Goal: Information Seeking & Learning: Learn about a topic

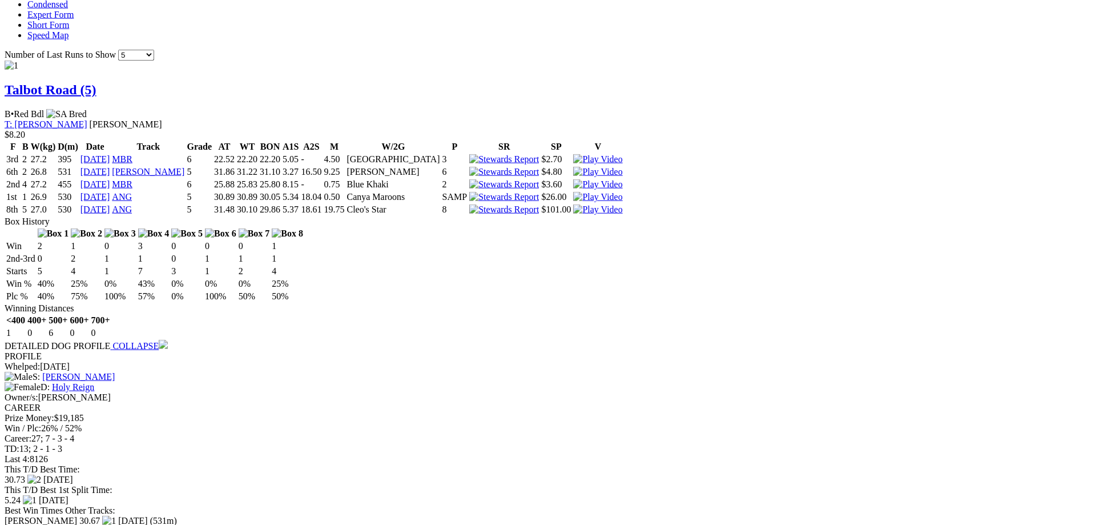
scroll to position [1106, 0]
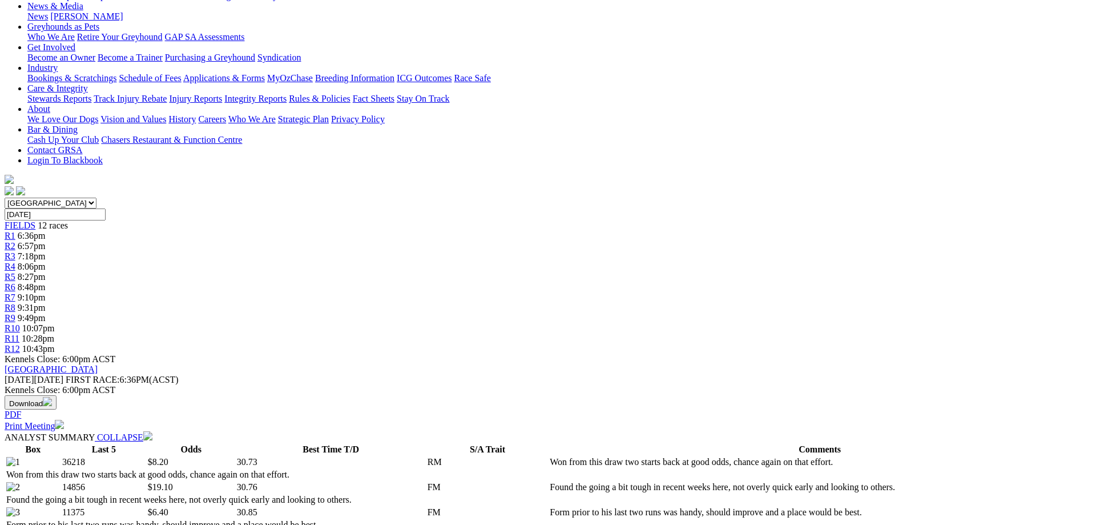
scroll to position [0, 0]
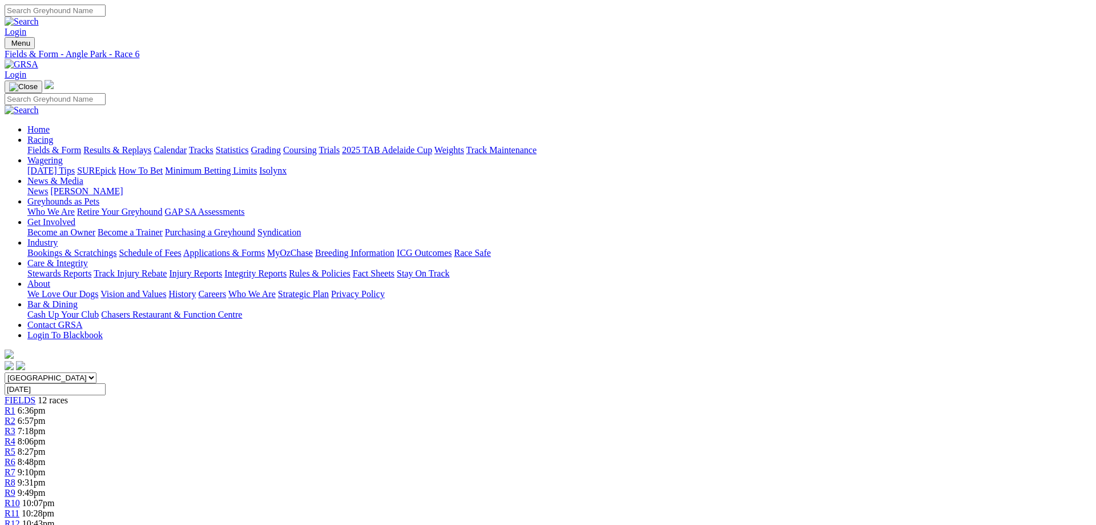
click at [81, 145] on link "Fields & Form" at bounding box center [54, 150] width 54 height 10
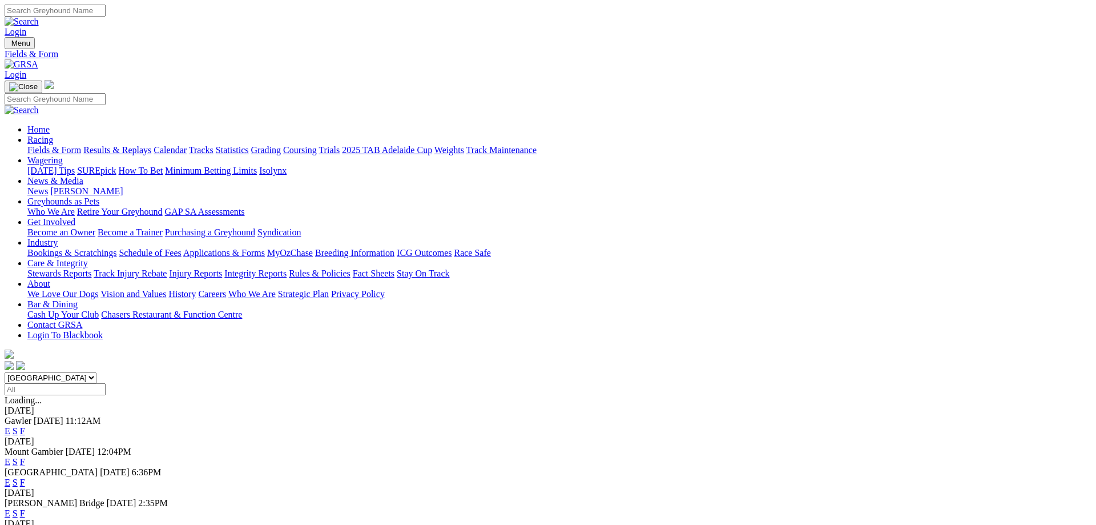
click at [25, 477] on link "F" at bounding box center [22, 482] width 5 height 10
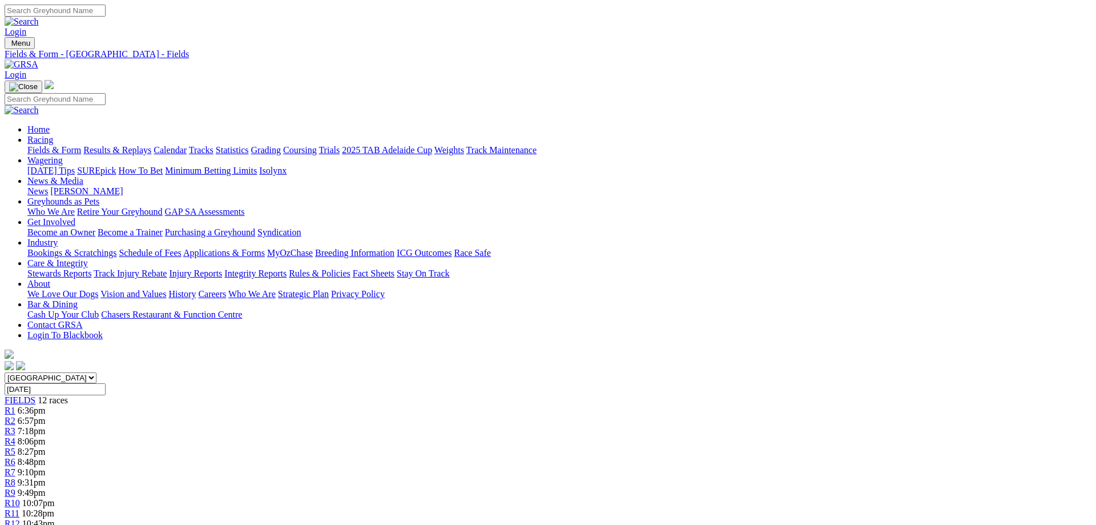
click at [151, 145] on link "Results & Replays" at bounding box center [117, 150] width 68 height 10
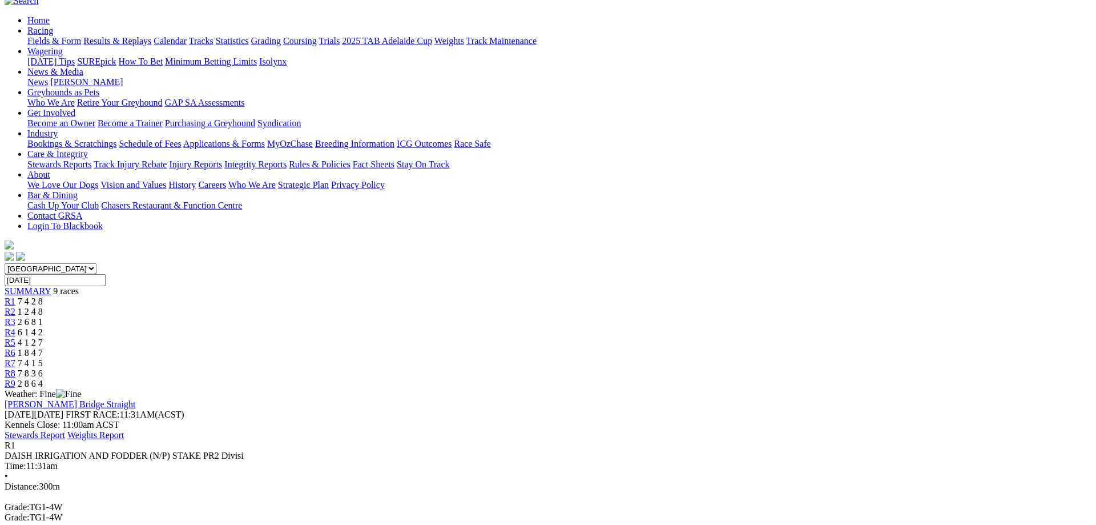
scroll to position [58, 0]
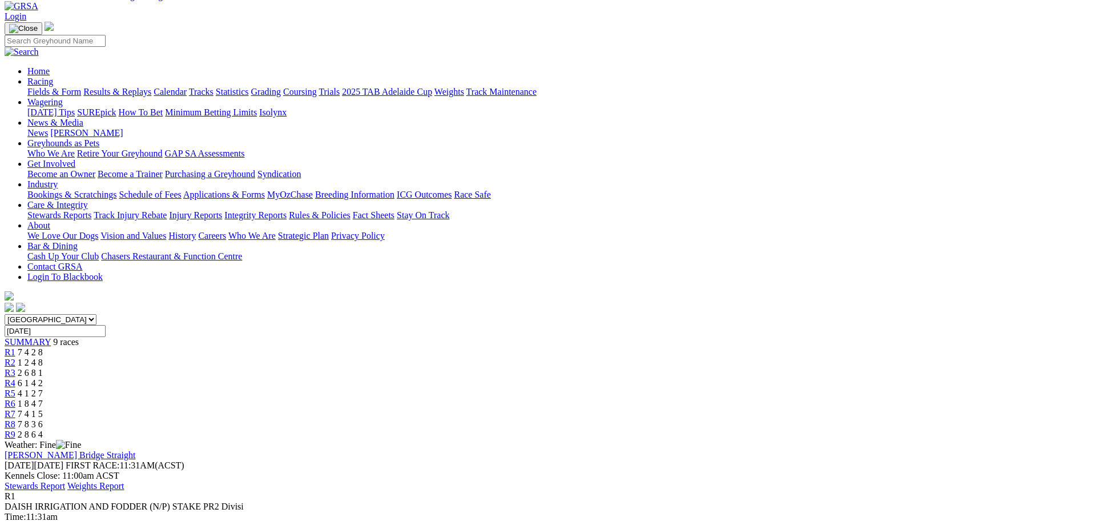
click at [15, 357] on link "R2" at bounding box center [10, 362] width 11 height 10
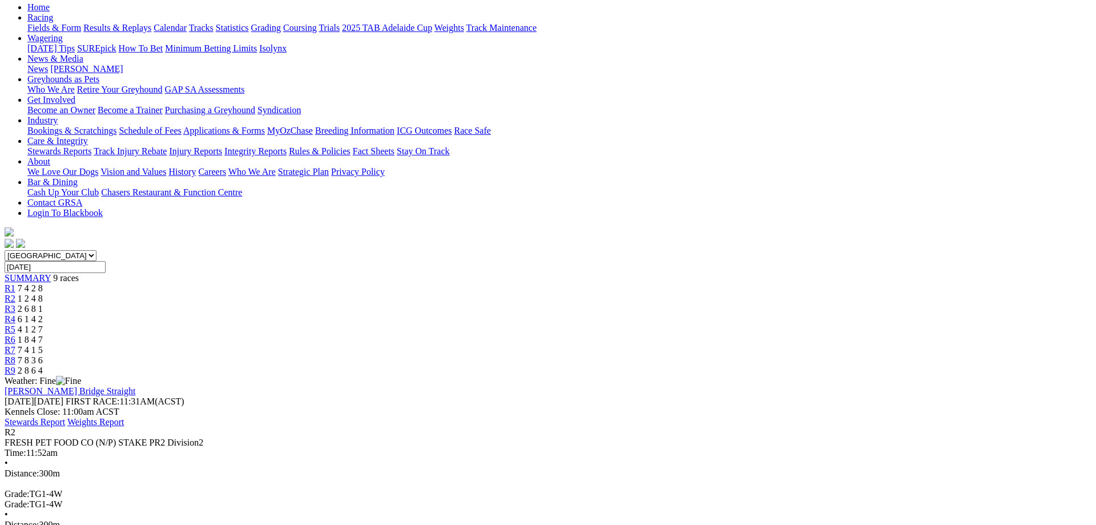
scroll to position [116, 0]
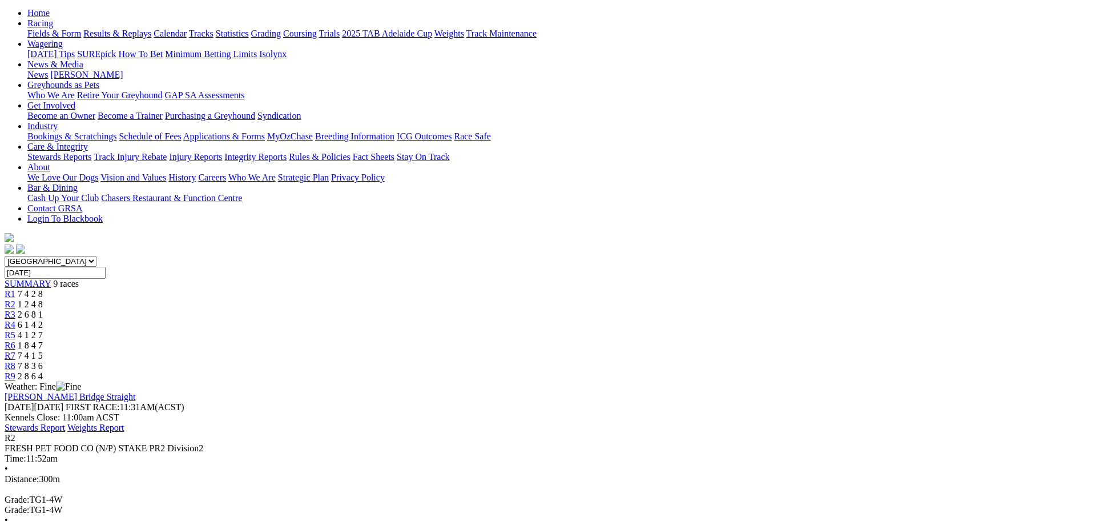
click at [450, 309] on div "R3 2 6 8 1" at bounding box center [548, 314] width 1087 height 10
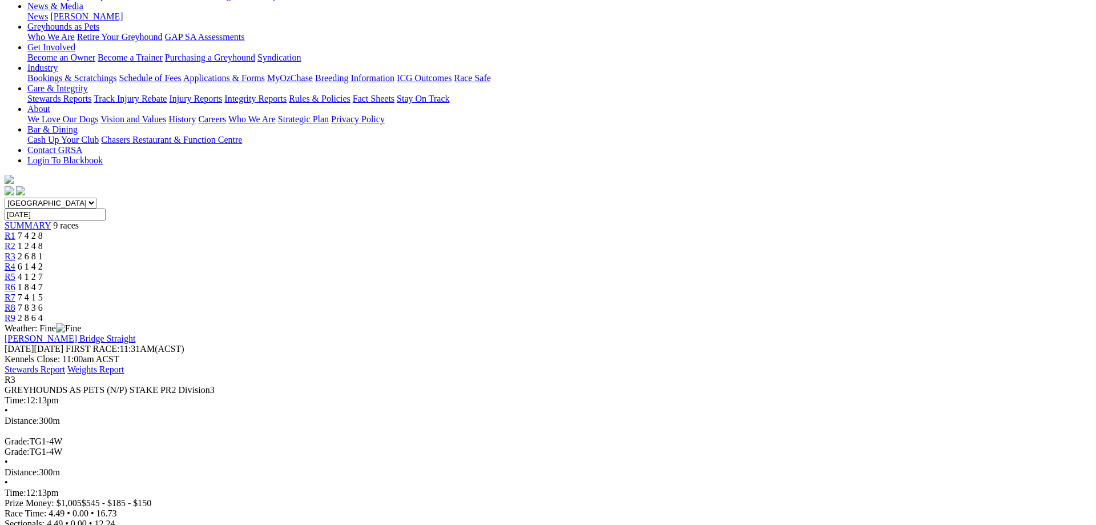
click at [43, 261] on span "6 1 4 2" at bounding box center [30, 266] width 25 height 10
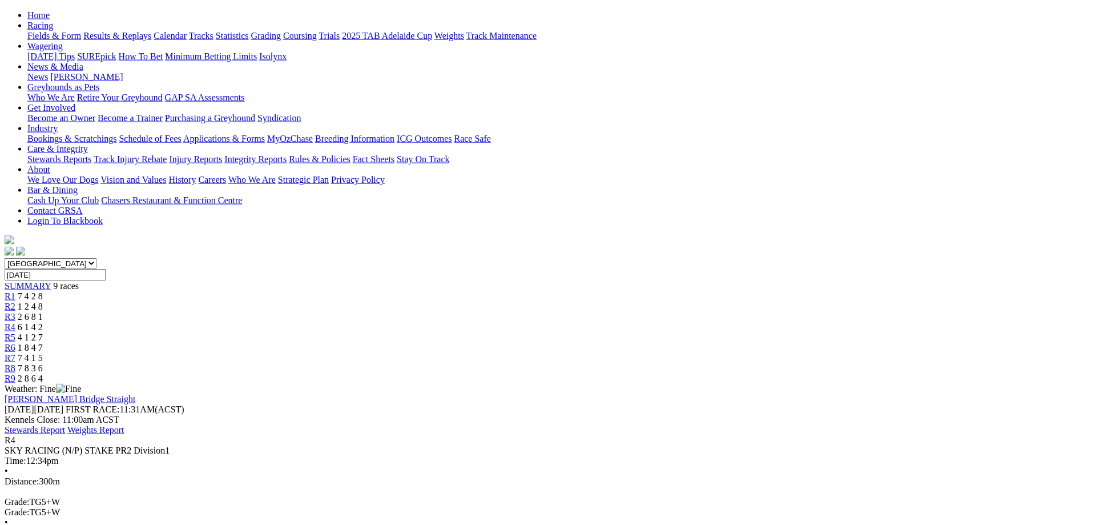
scroll to position [116, 0]
click at [15, 330] on span "R5" at bounding box center [10, 335] width 11 height 10
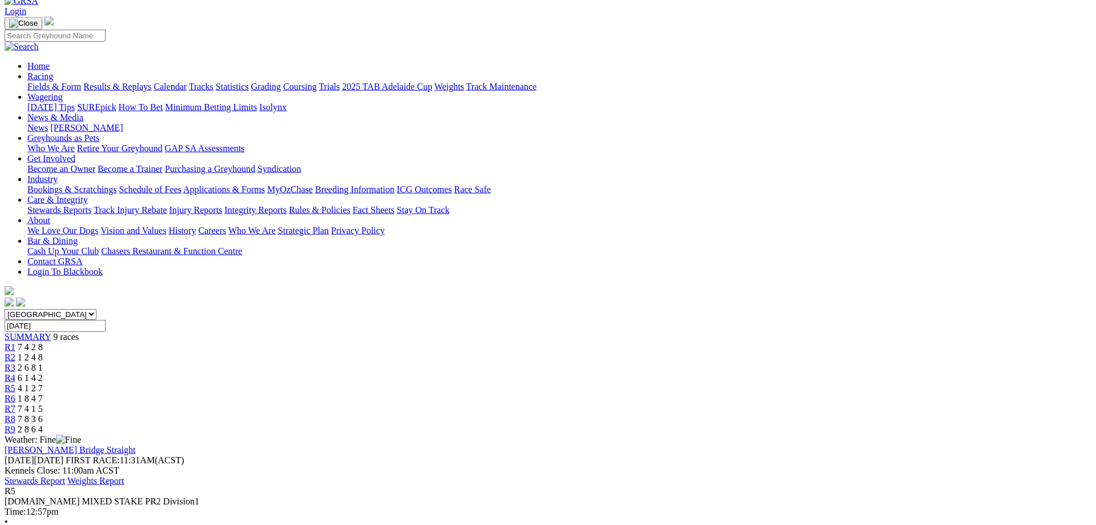
scroll to position [58, 0]
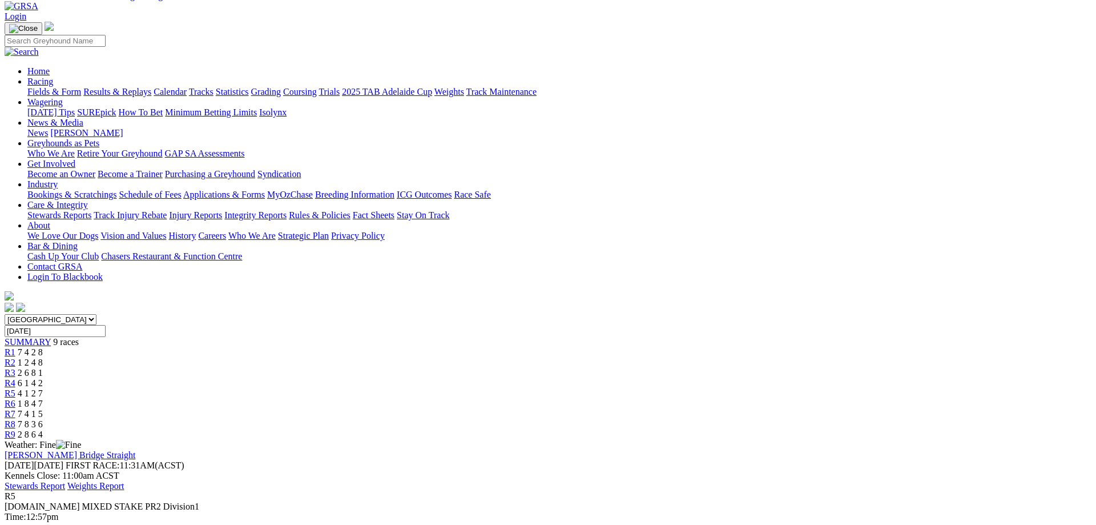
click at [668, 398] on div "R6 1 8 4 7" at bounding box center [548, 403] width 1087 height 10
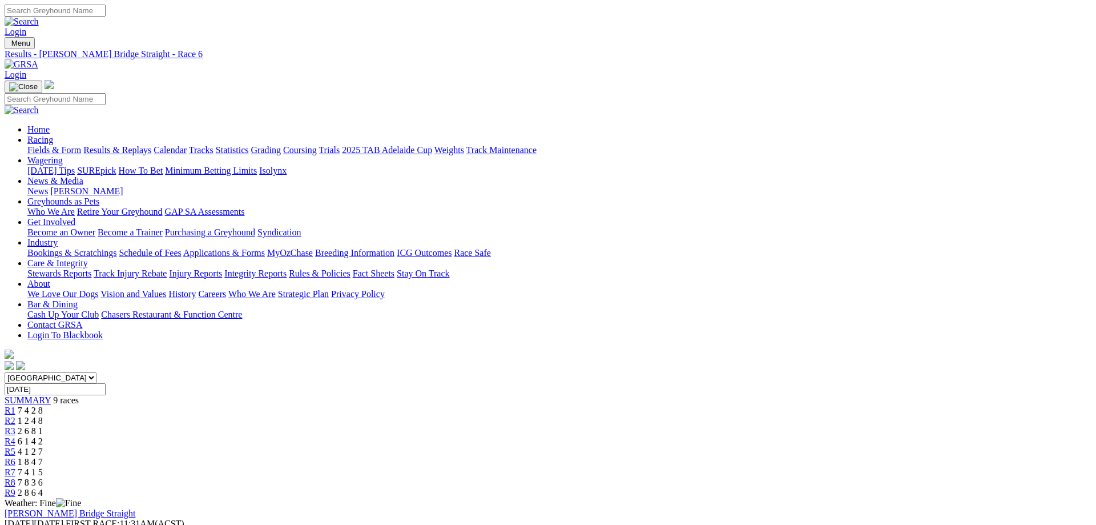
click at [15, 467] on span "R7" at bounding box center [10, 472] width 11 height 10
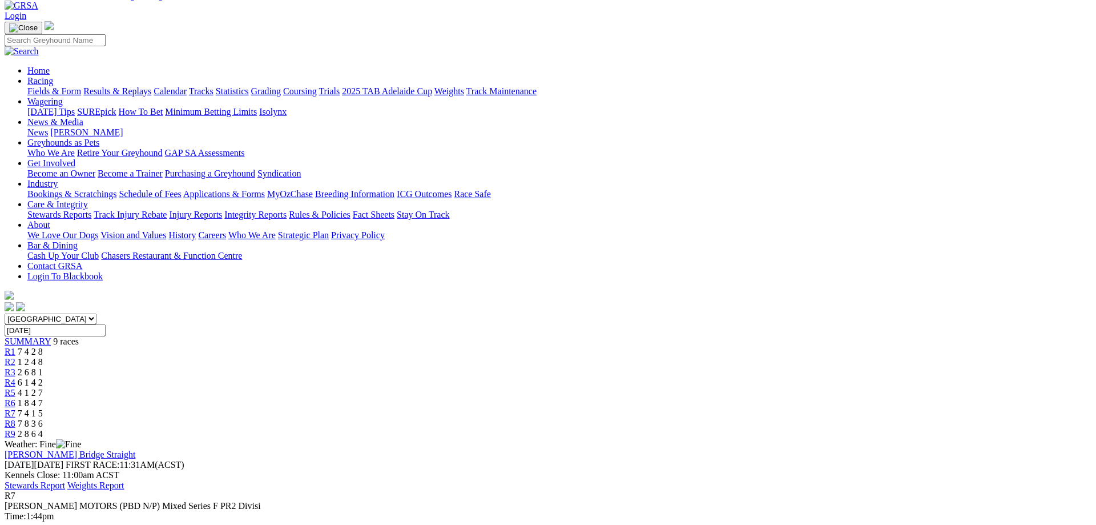
scroll to position [58, 0]
click at [43, 419] on span "7 8 3 6" at bounding box center [30, 424] width 25 height 10
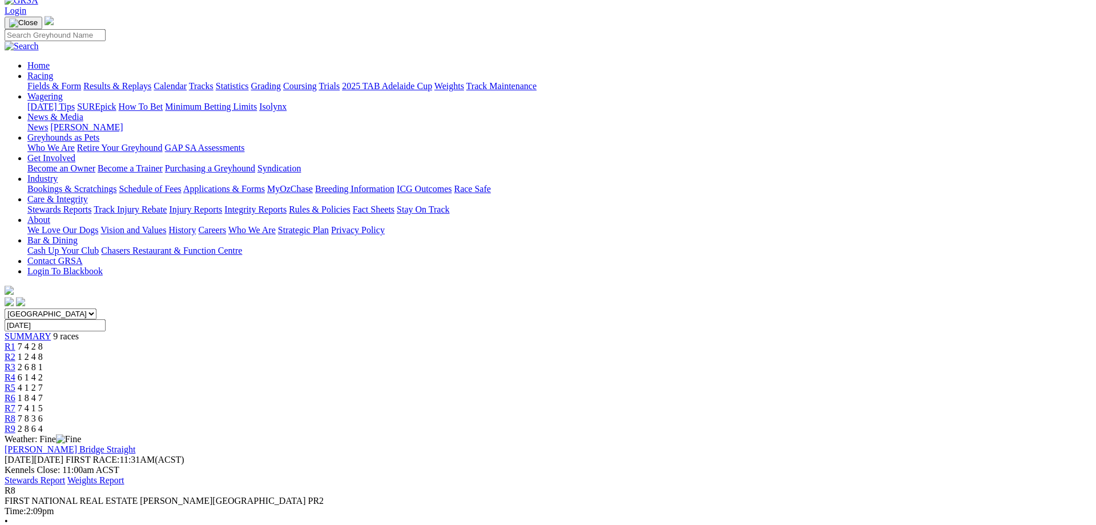
scroll to position [58, 0]
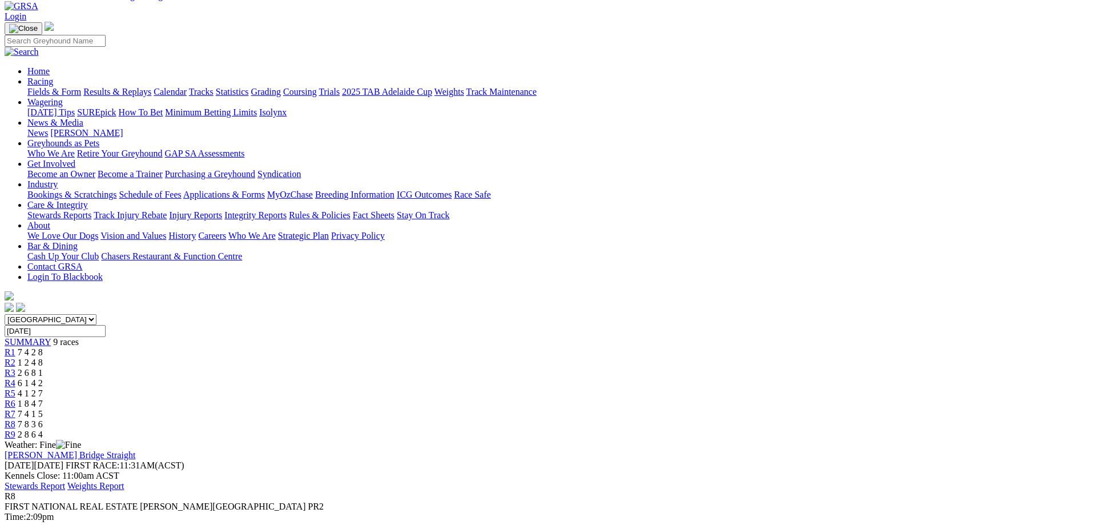
click at [15, 429] on span "R9" at bounding box center [10, 434] width 11 height 10
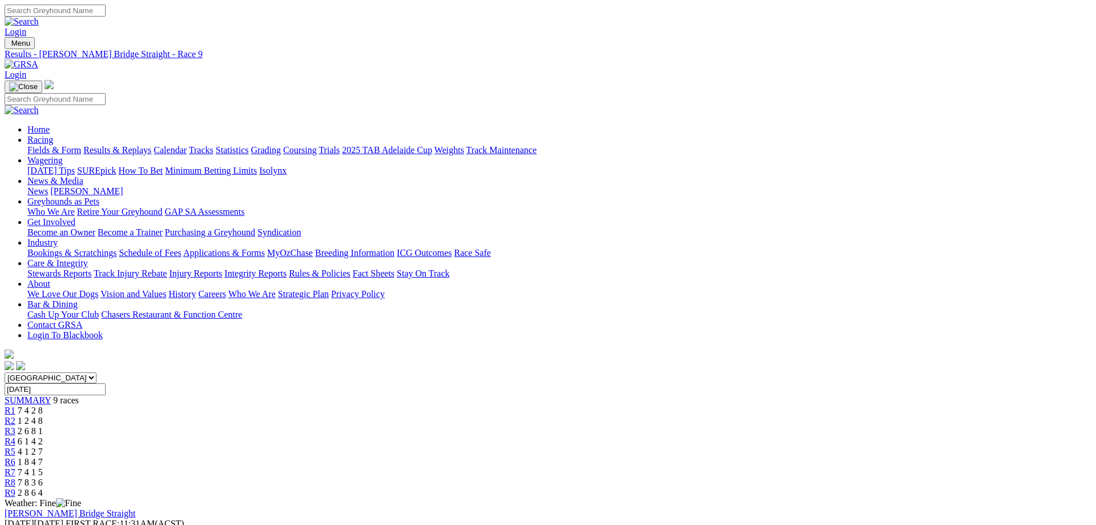
click at [151, 145] on link "Results & Replays" at bounding box center [117, 150] width 68 height 10
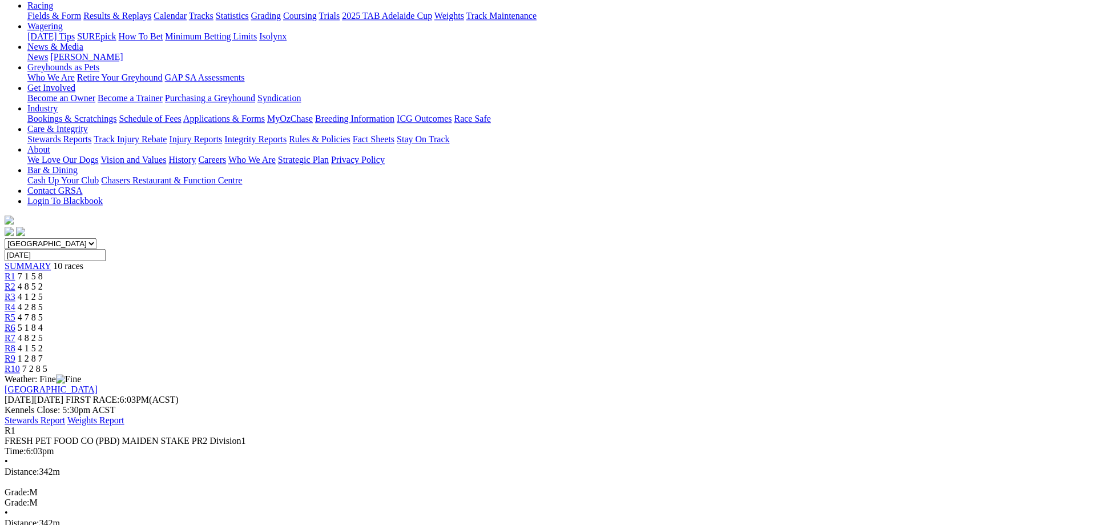
scroll to position [116, 0]
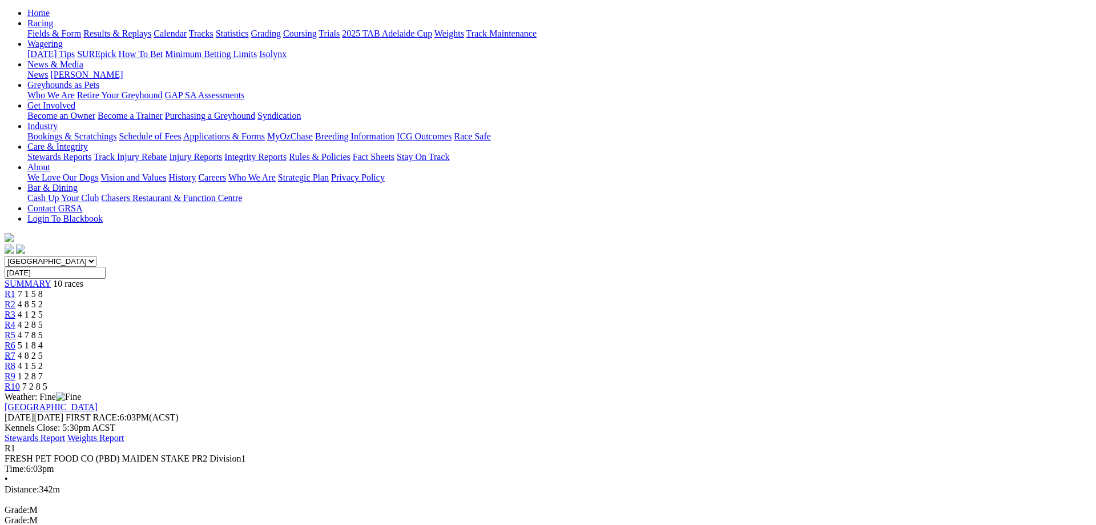
click at [358, 299] on div "R2 4 8 5 2" at bounding box center [548, 304] width 1087 height 10
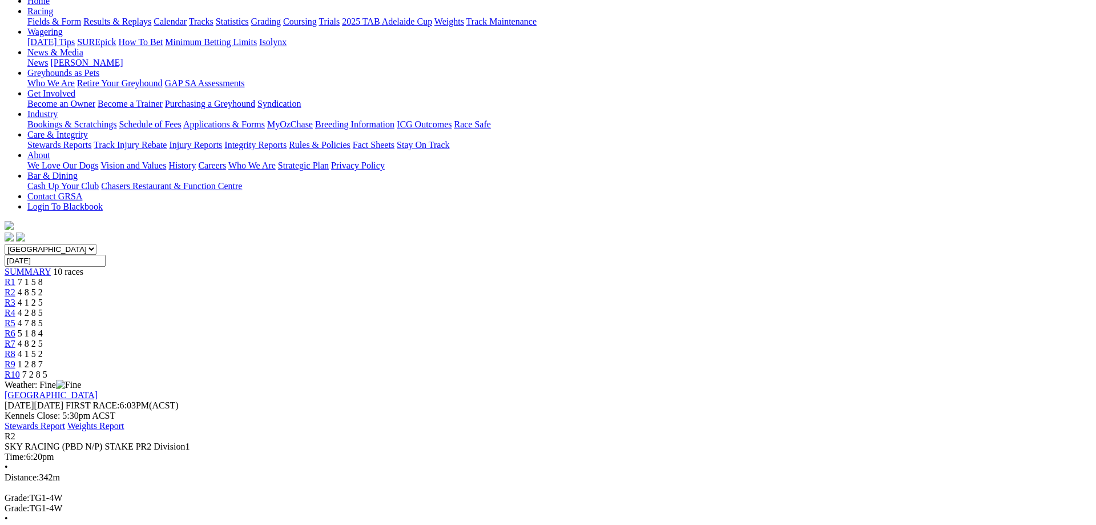
scroll to position [58, 0]
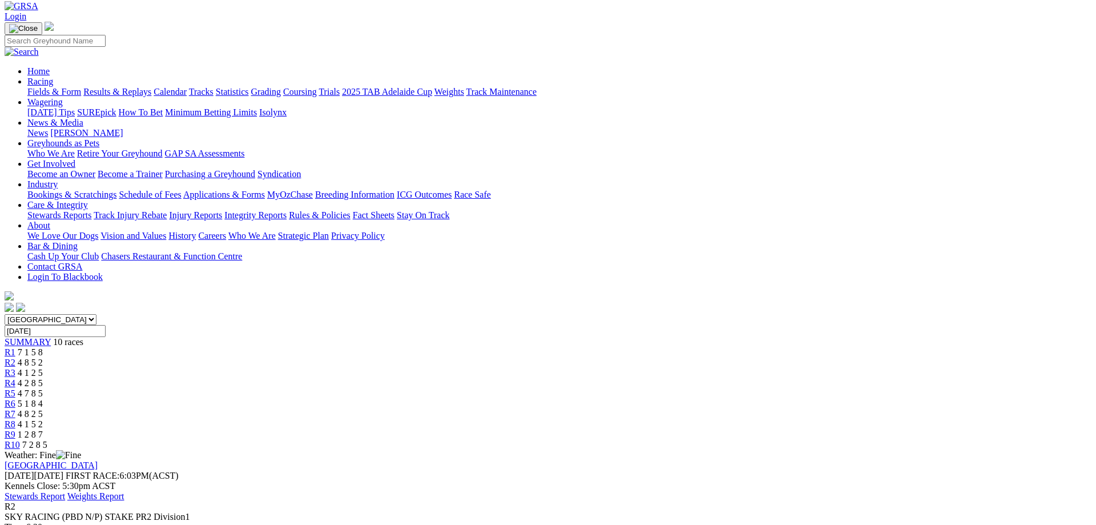
click at [425, 368] on div "R3 4 1 2 5" at bounding box center [548, 373] width 1087 height 10
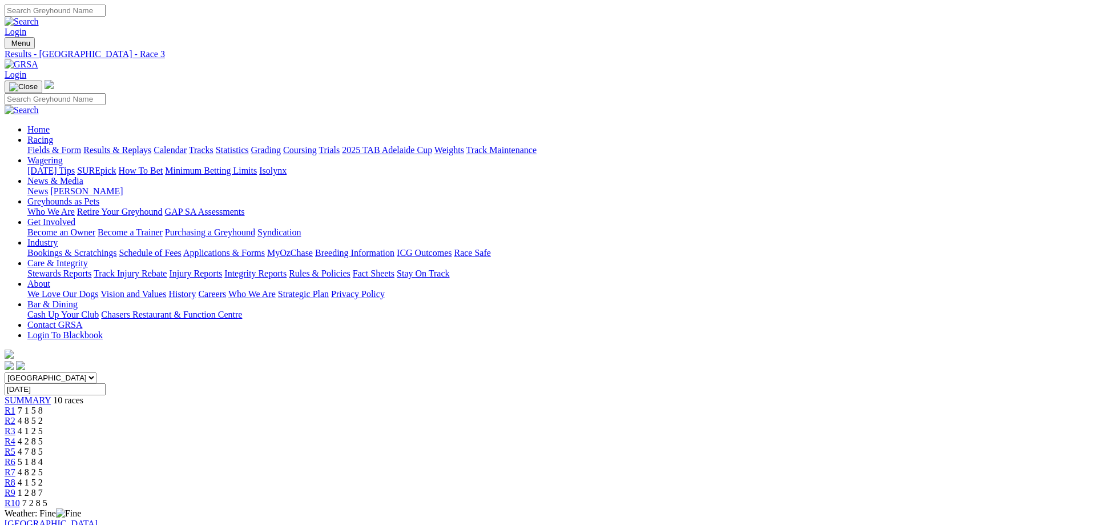
click at [15, 436] on span "R4" at bounding box center [10, 441] width 11 height 10
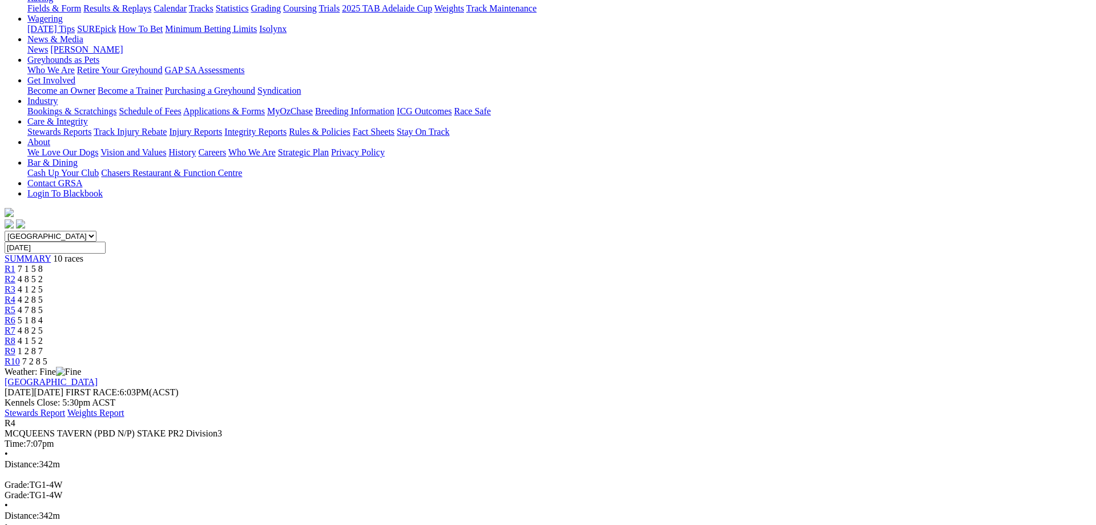
scroll to position [116, 0]
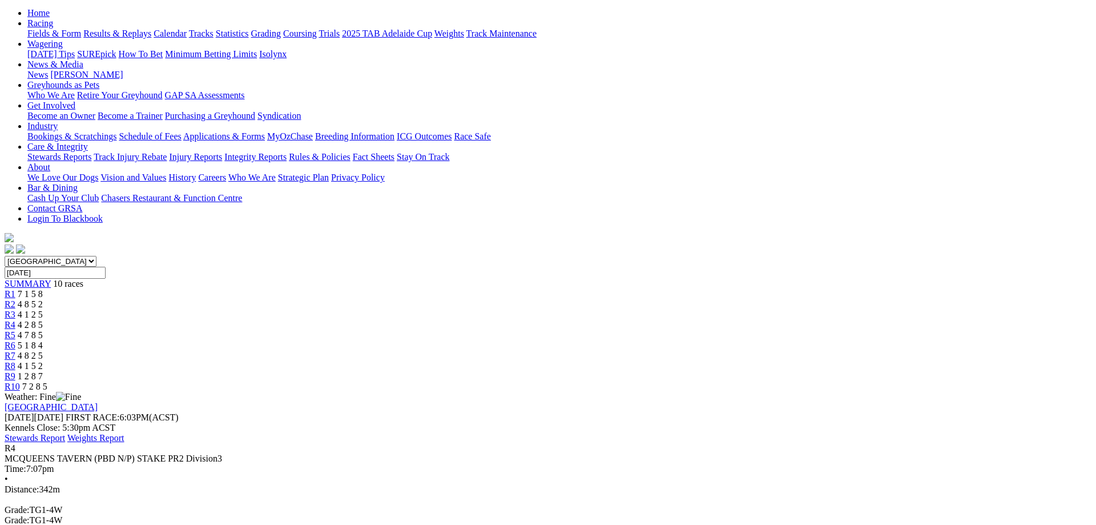
click at [313, 289] on div "R1 7 1 5 8" at bounding box center [548, 294] width 1087 height 10
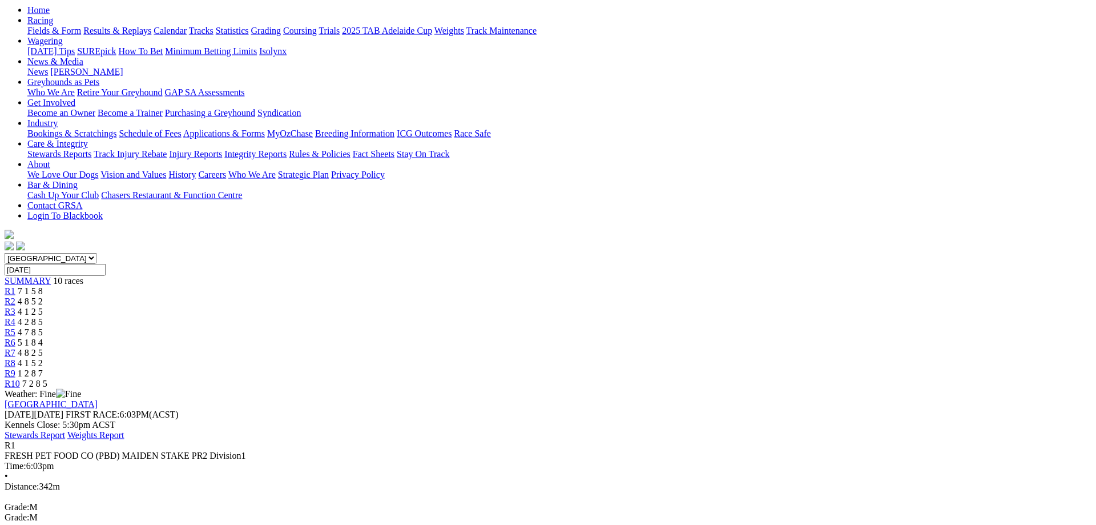
scroll to position [116, 0]
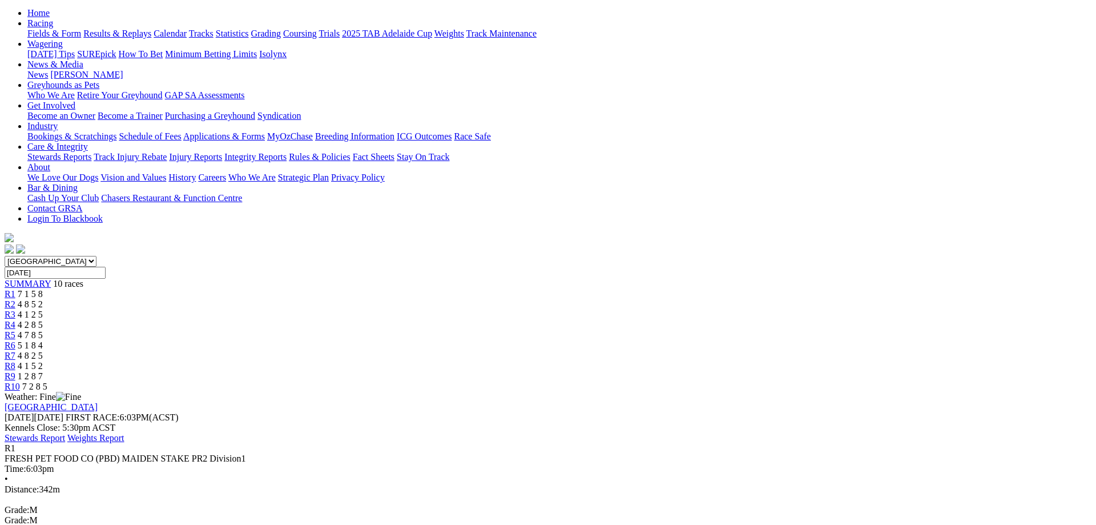
click at [377, 299] on div "R2 4 8 5 2" at bounding box center [548, 304] width 1087 height 10
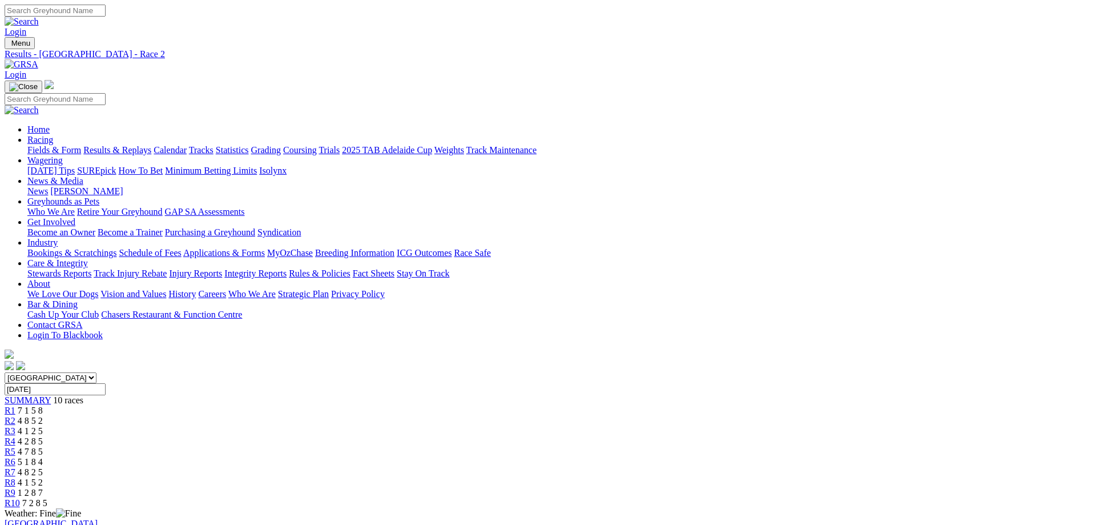
click at [15, 446] on link "R5" at bounding box center [10, 451] width 11 height 10
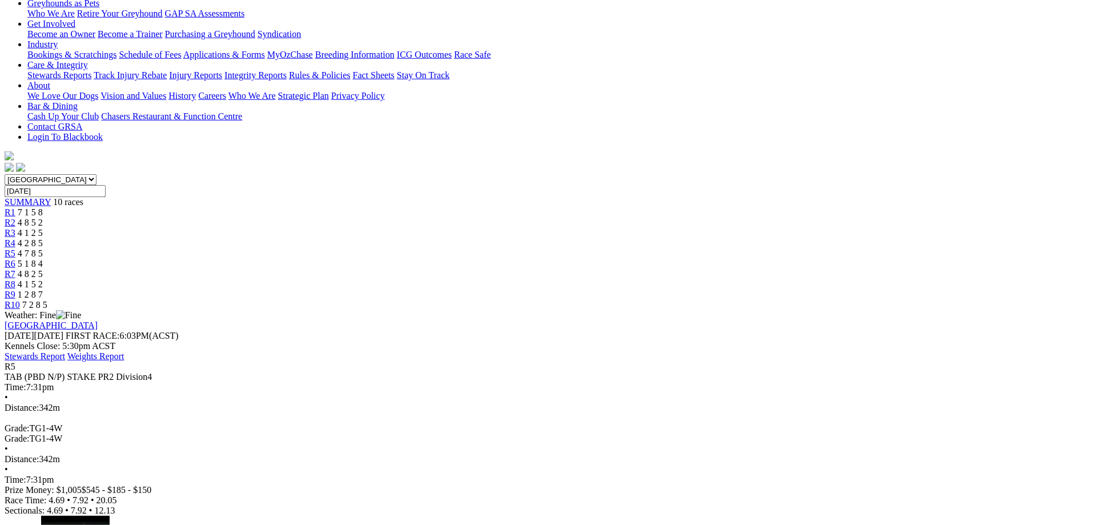
scroll to position [175, 0]
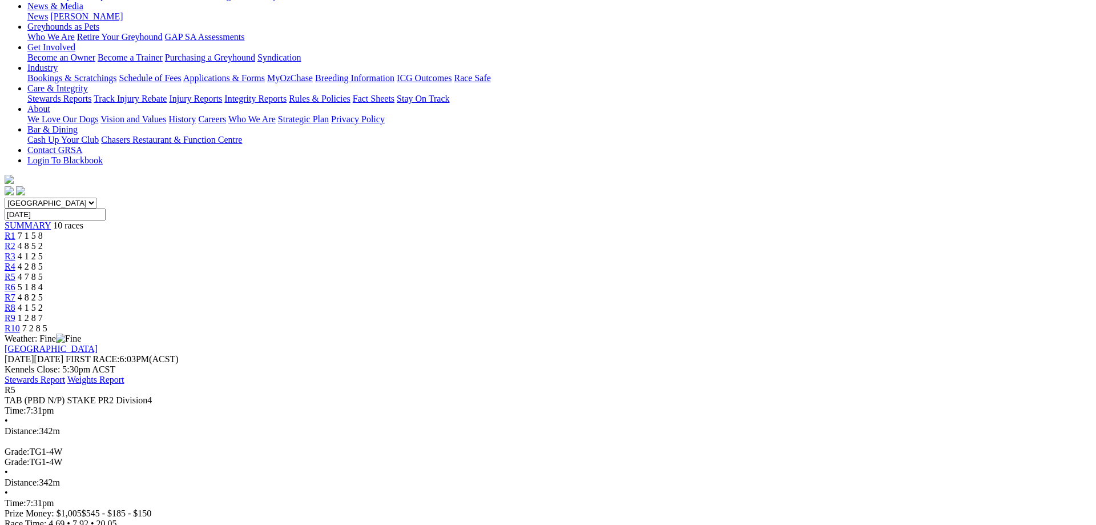
click at [618, 282] on div "R6 5 1 8 4" at bounding box center [548, 287] width 1087 height 10
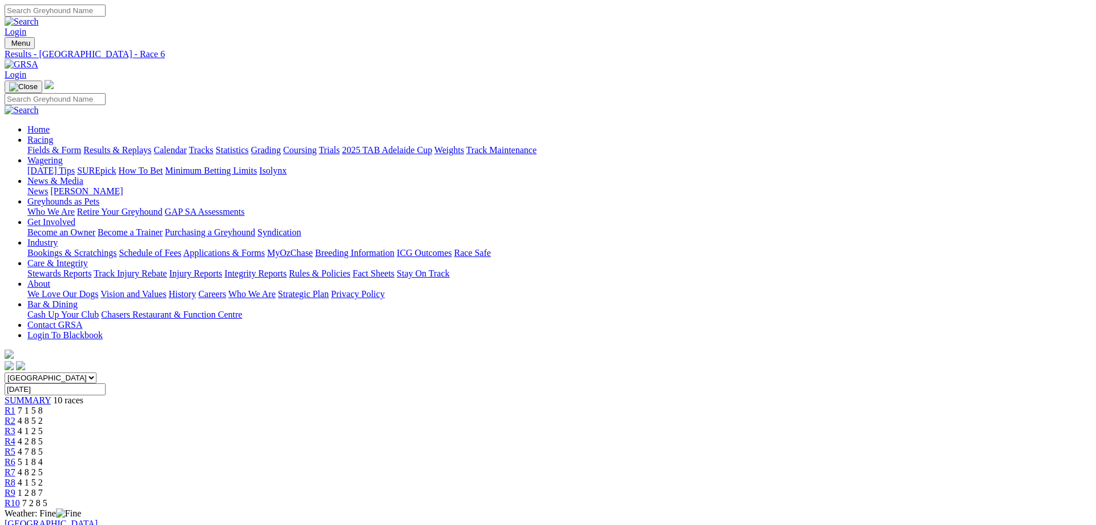
click at [15, 467] on link "R7" at bounding box center [10, 472] width 11 height 10
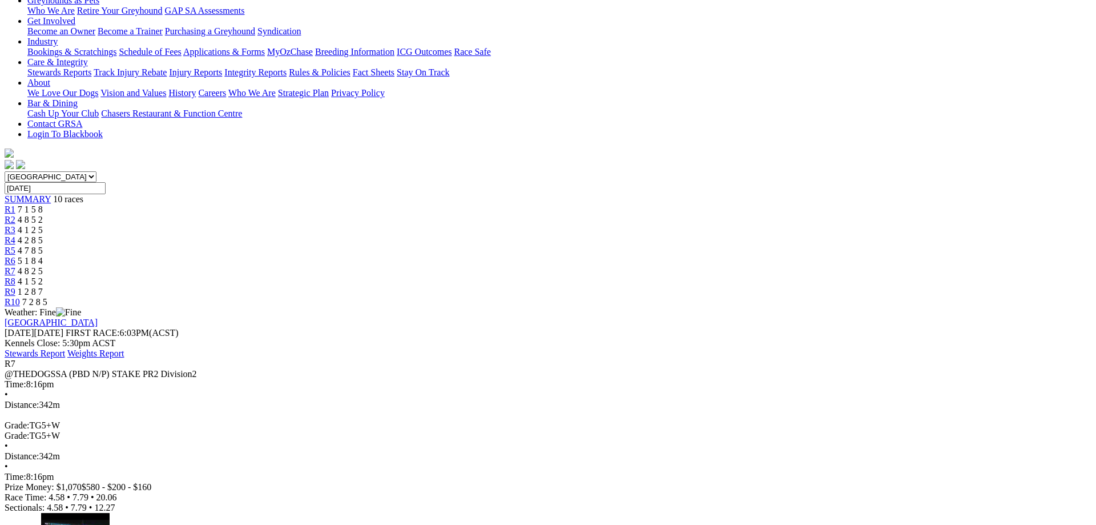
scroll to position [58, 0]
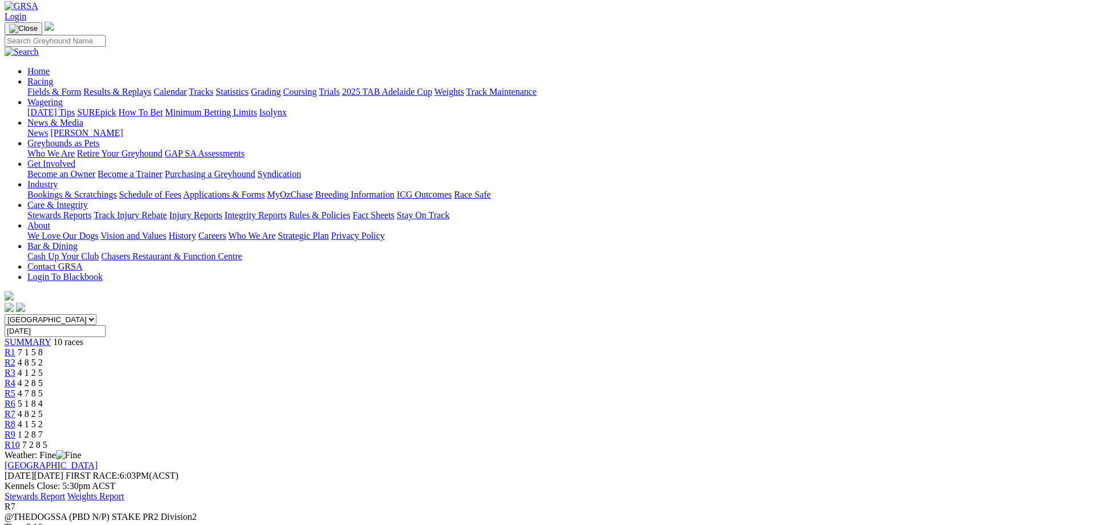
click at [15, 419] on link "R8" at bounding box center [10, 424] width 11 height 10
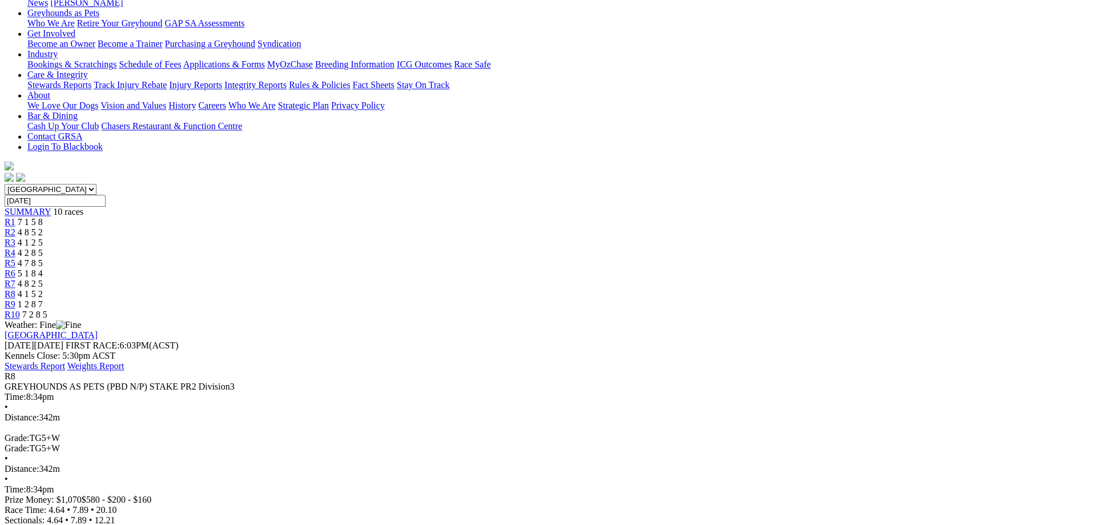
scroll to position [116, 0]
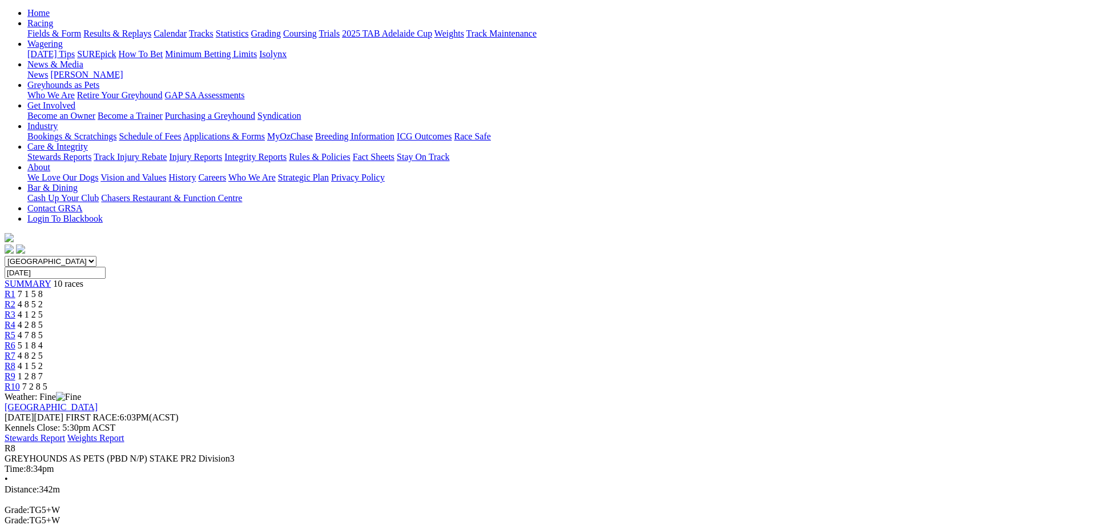
click at [15, 371] on span "R9" at bounding box center [10, 376] width 11 height 10
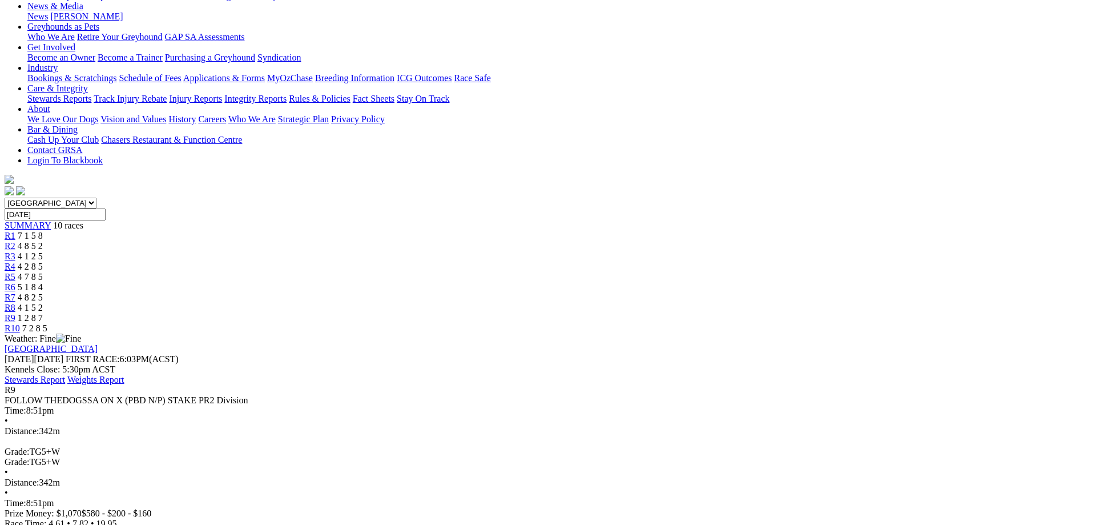
scroll to position [58, 0]
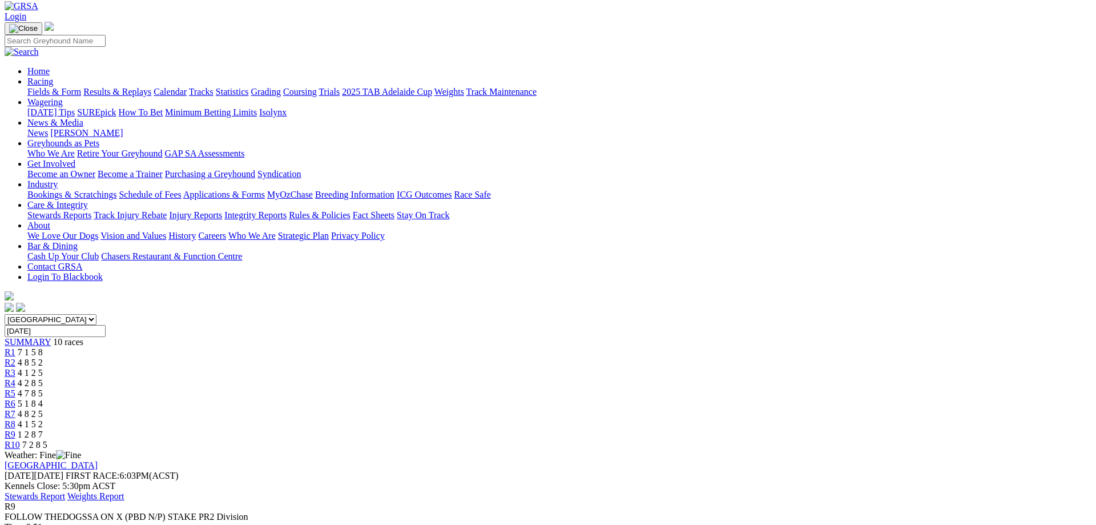
click at [877, 440] on div "R10 7 2 8 5" at bounding box center [548, 445] width 1087 height 10
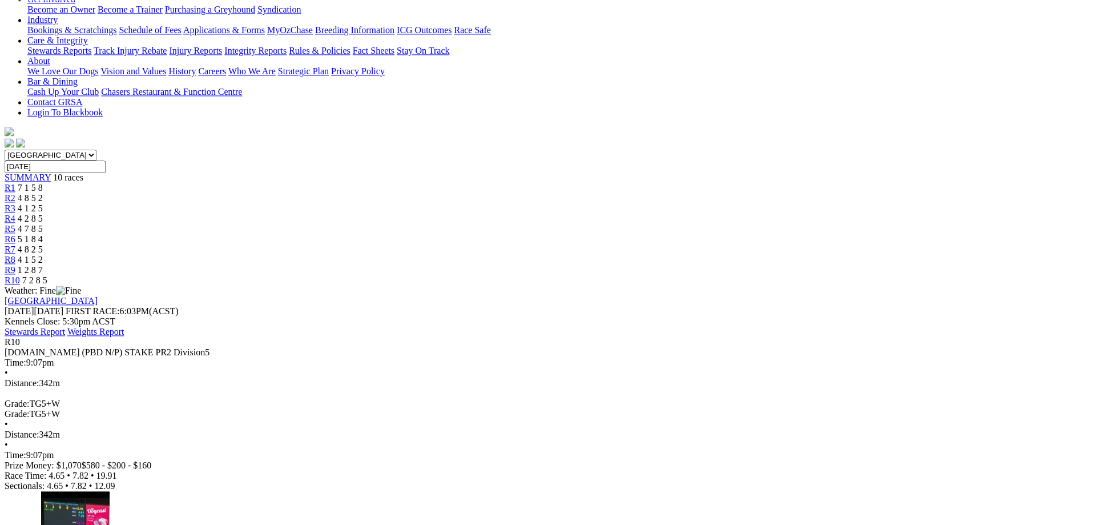
scroll to position [58, 0]
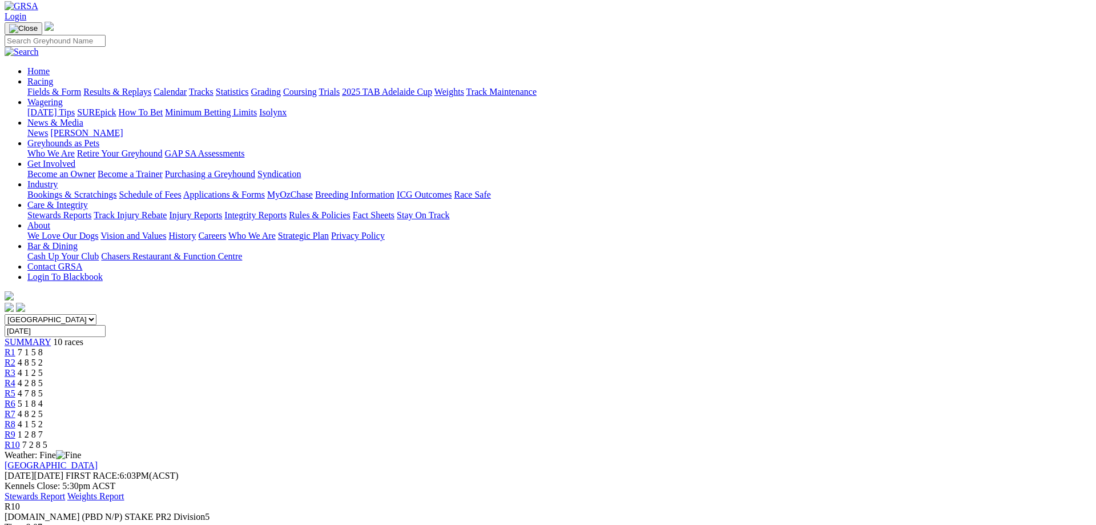
click at [151, 87] on link "Results & Replays" at bounding box center [117, 92] width 68 height 10
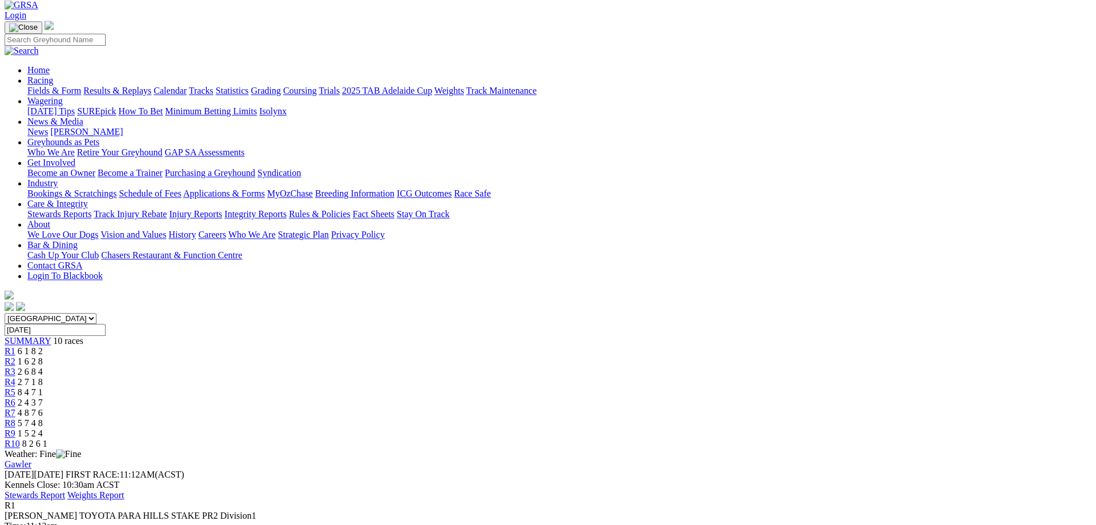
scroll to position [116, 0]
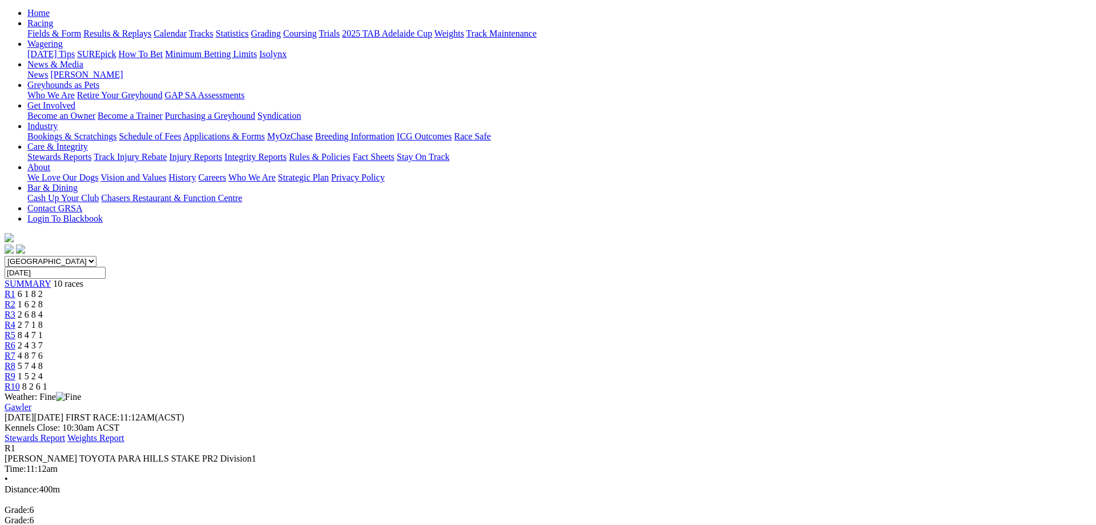
click at [364, 299] on div "R2 1 6 2 8" at bounding box center [548, 304] width 1087 height 10
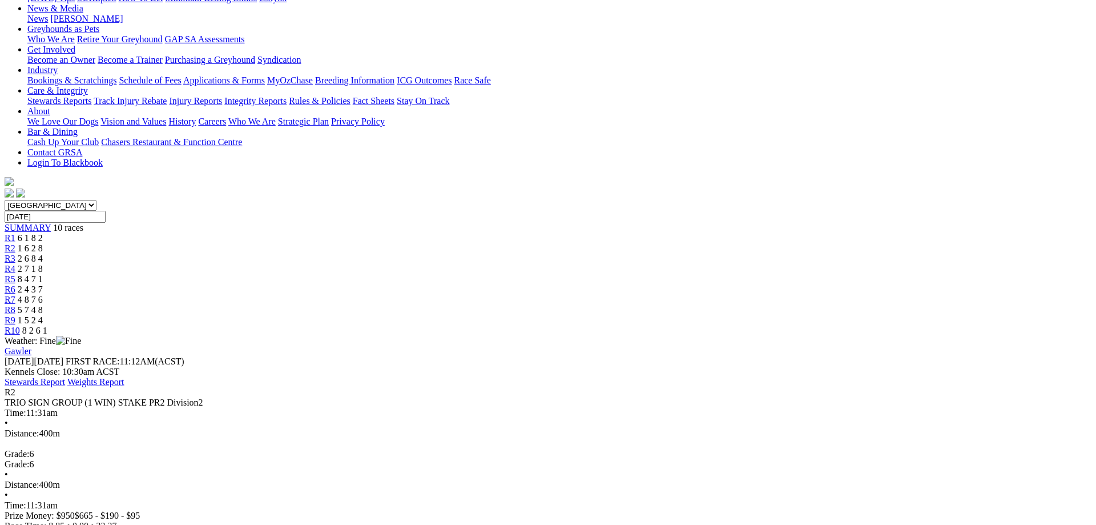
scroll to position [175, 0]
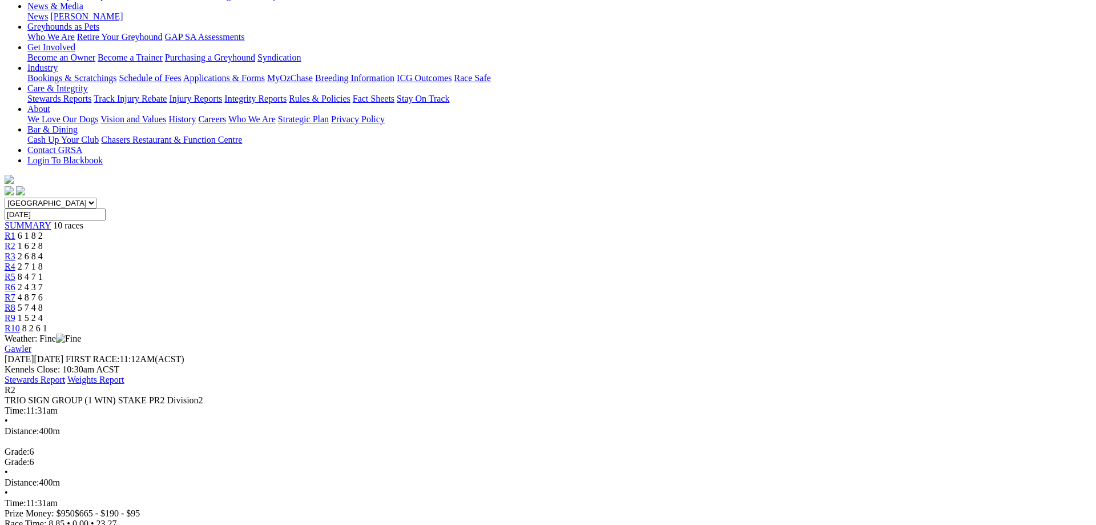
click at [43, 251] on span "2 6 8 4" at bounding box center [30, 256] width 25 height 10
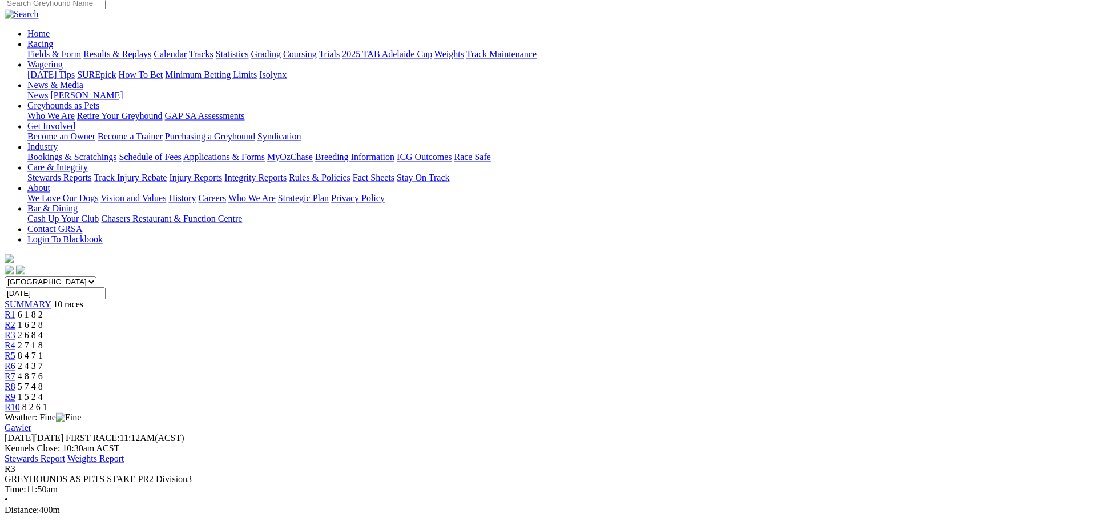
scroll to position [58, 0]
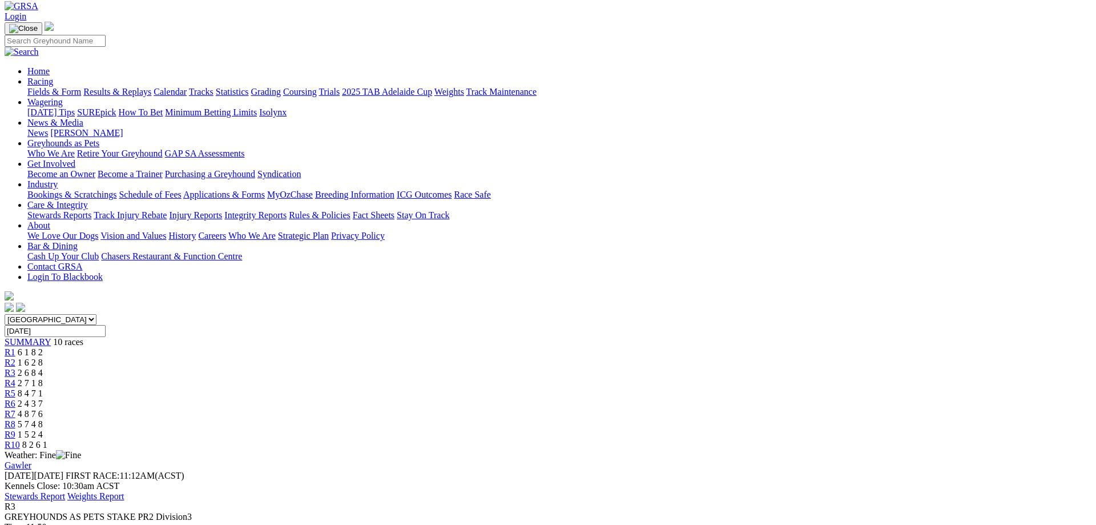
click at [15, 378] on span "R4" at bounding box center [10, 383] width 11 height 10
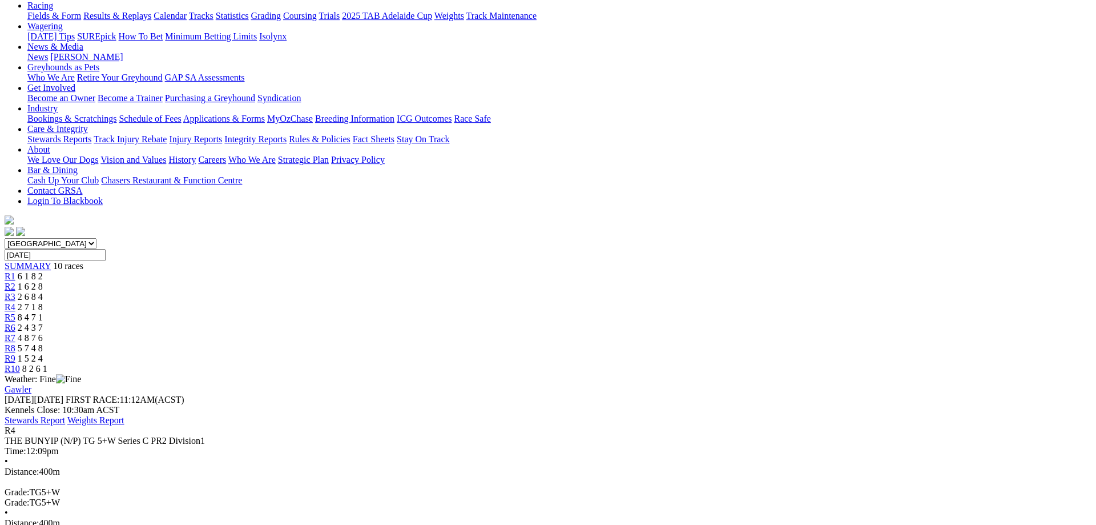
scroll to position [116, 0]
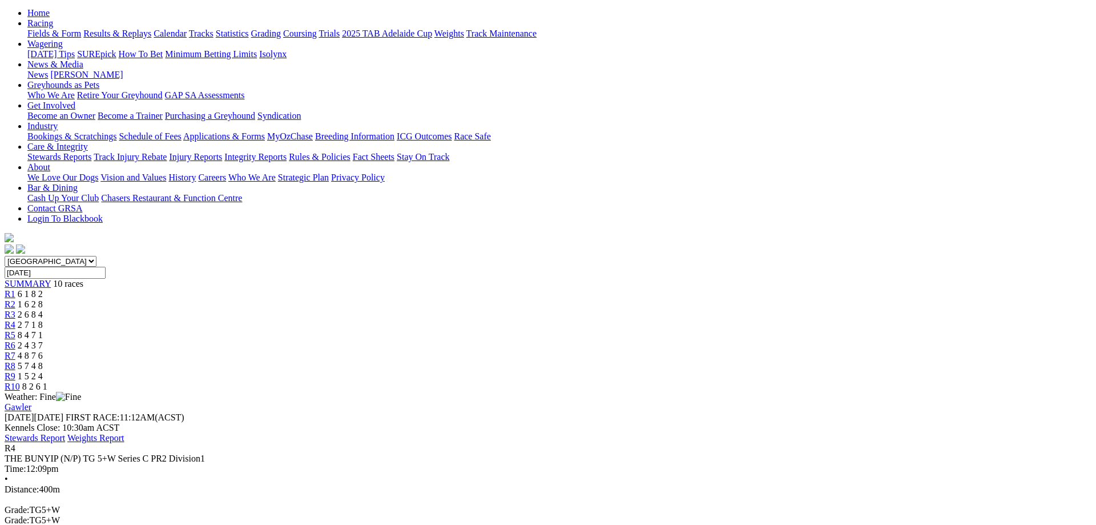
click at [15, 330] on link "R5" at bounding box center [10, 335] width 11 height 10
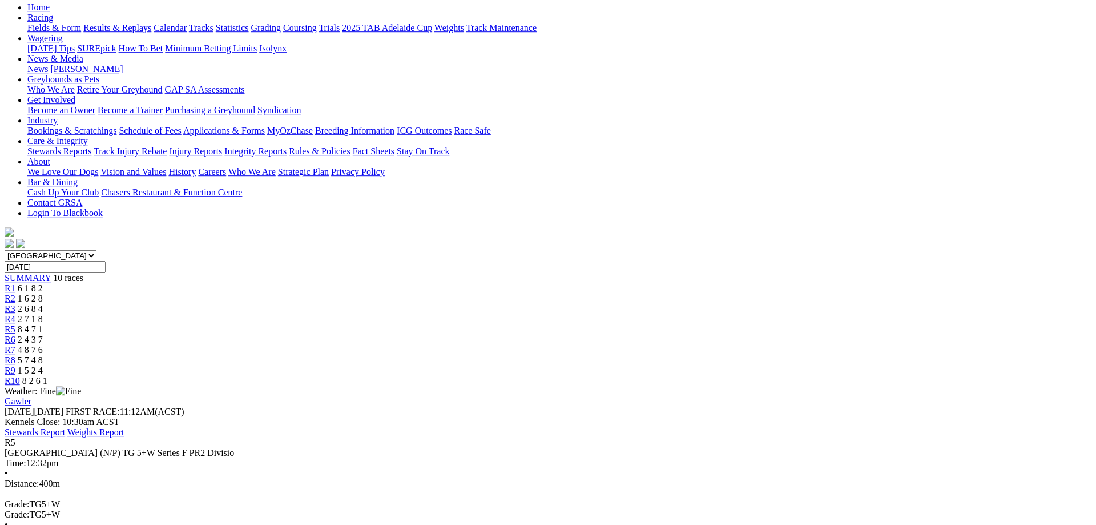
scroll to position [116, 0]
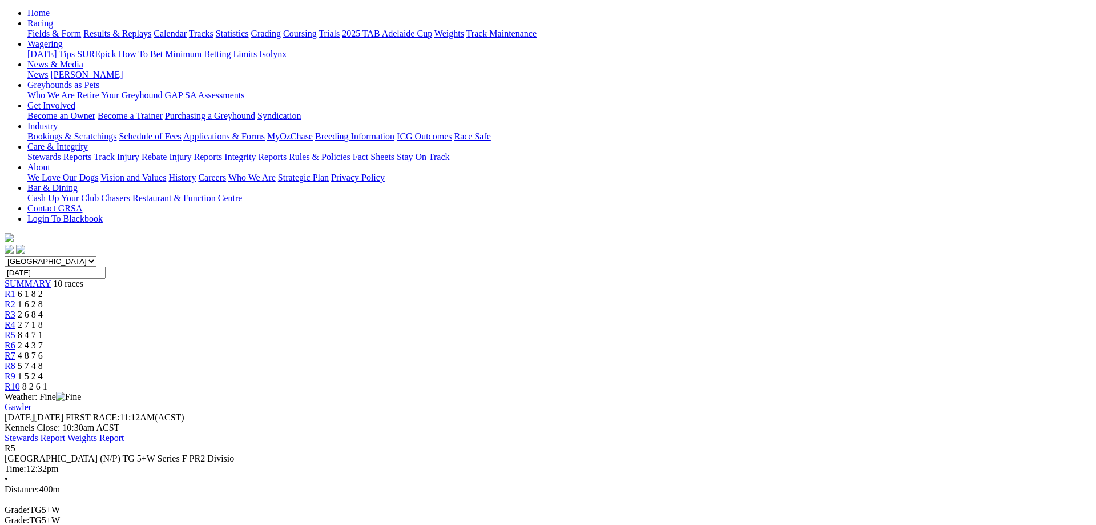
click at [15, 340] on link "R6" at bounding box center [10, 345] width 11 height 10
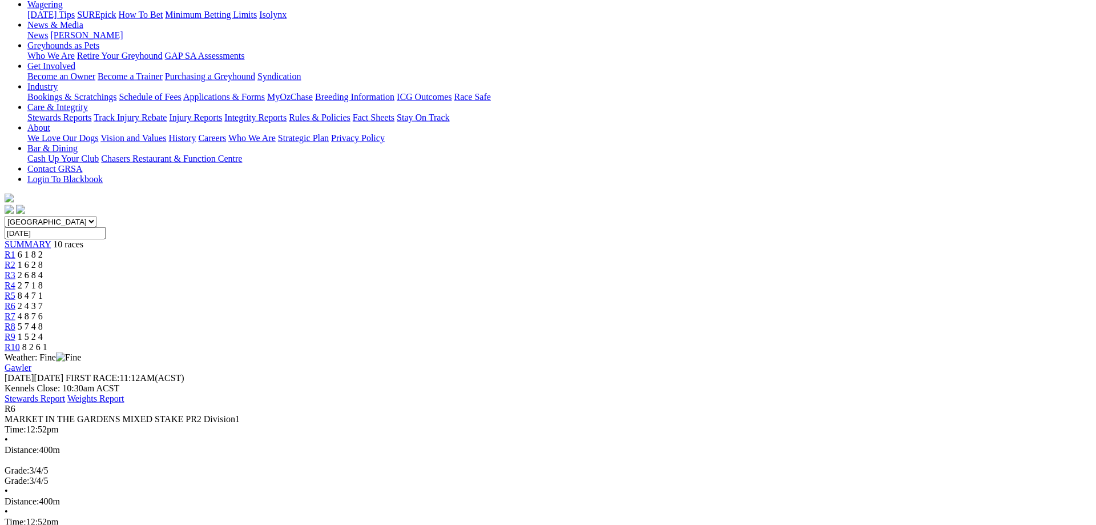
scroll to position [175, 0]
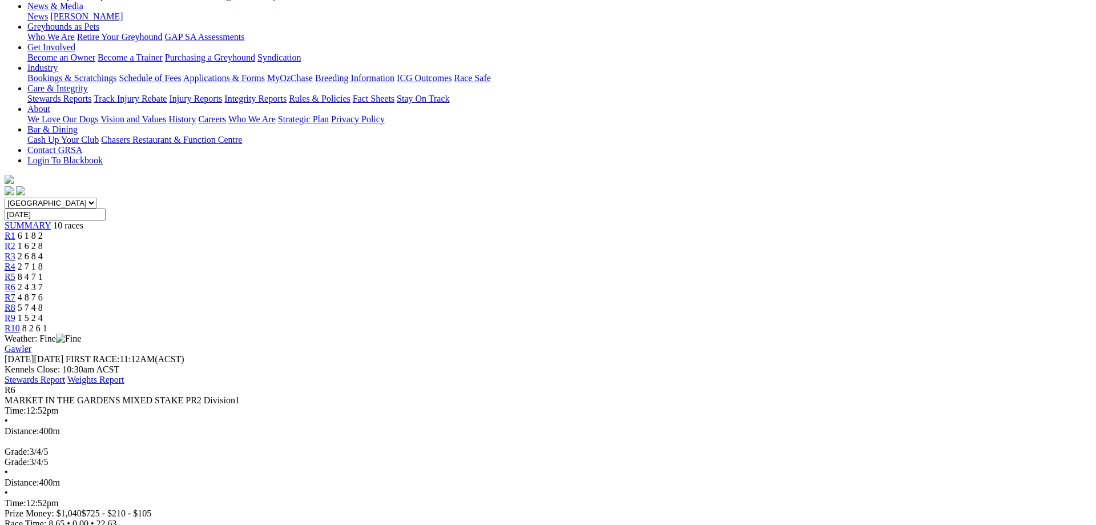
click at [43, 292] on span "4 8 7 6" at bounding box center [30, 297] width 25 height 10
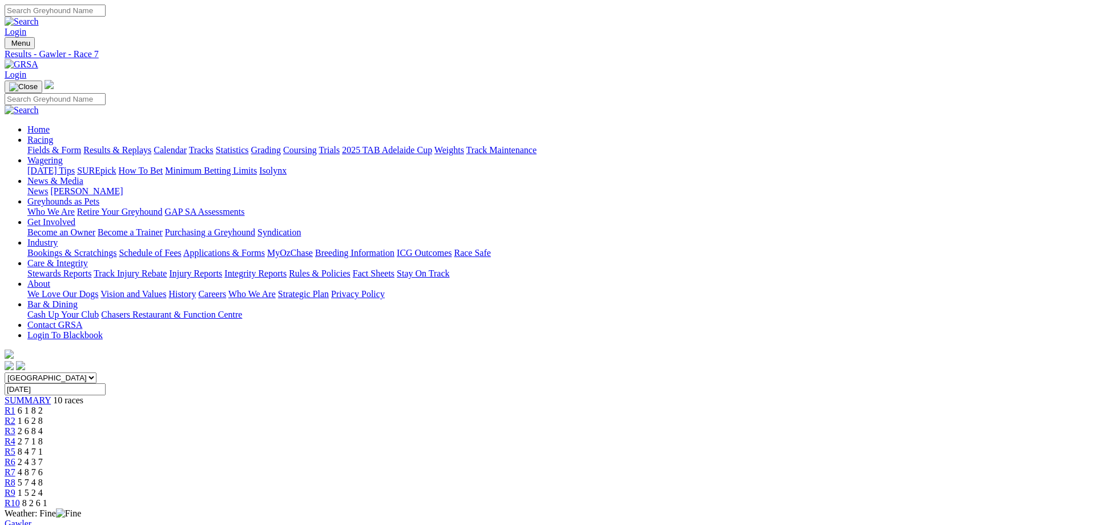
click at [15, 477] on span "R8" at bounding box center [10, 482] width 11 height 10
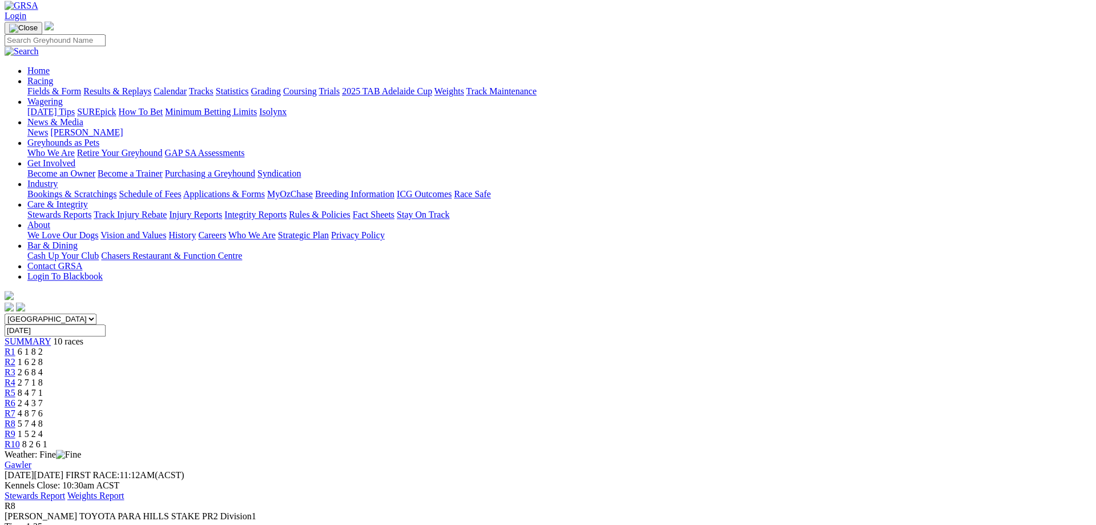
scroll to position [58, 0]
click at [15, 429] on link "R9" at bounding box center [10, 434] width 11 height 10
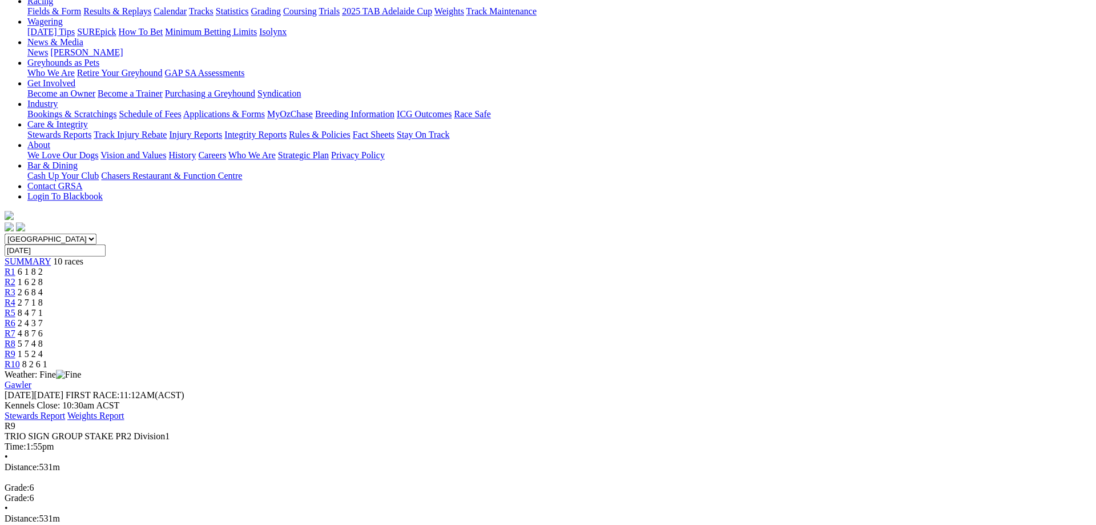
scroll to position [58, 0]
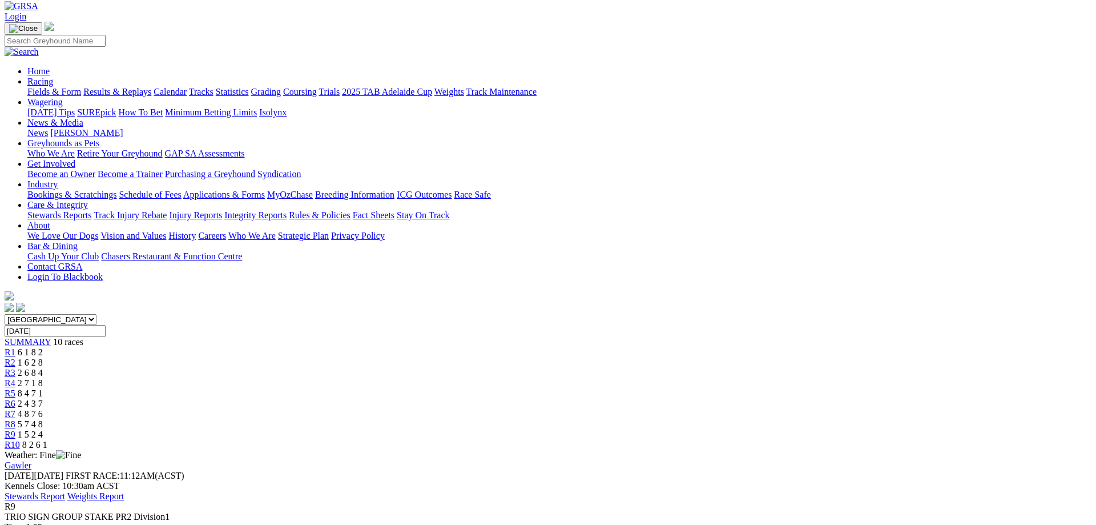
click at [20, 440] on link "R10" at bounding box center [12, 445] width 15 height 10
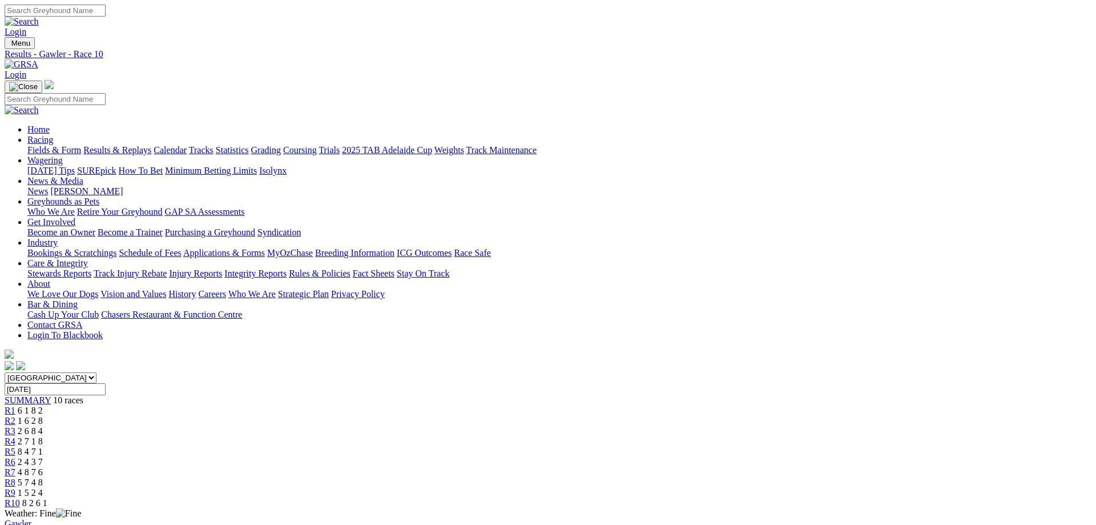
click at [81, 145] on link "Fields & Form" at bounding box center [54, 150] width 54 height 10
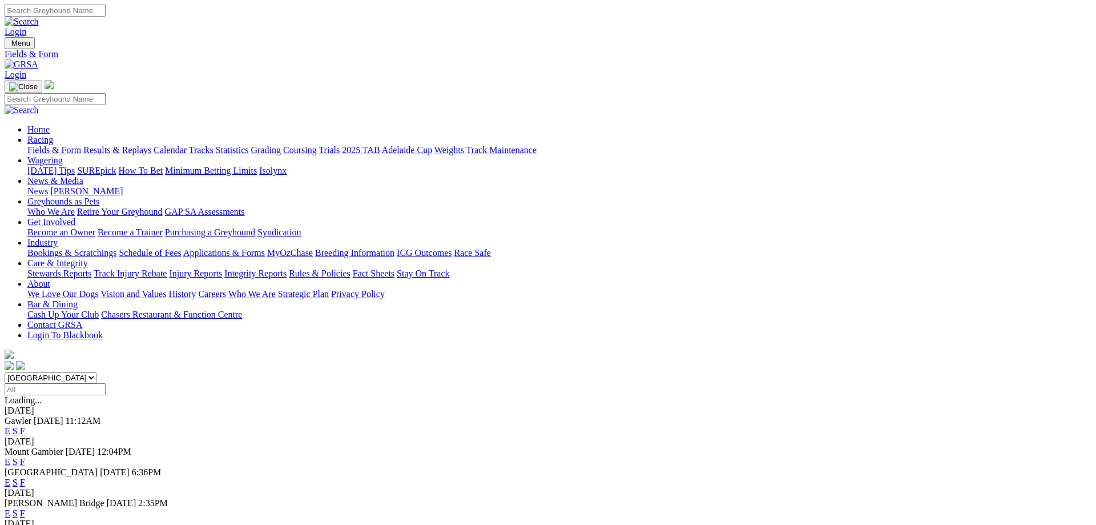
click at [25, 477] on link "F" at bounding box center [22, 482] width 5 height 10
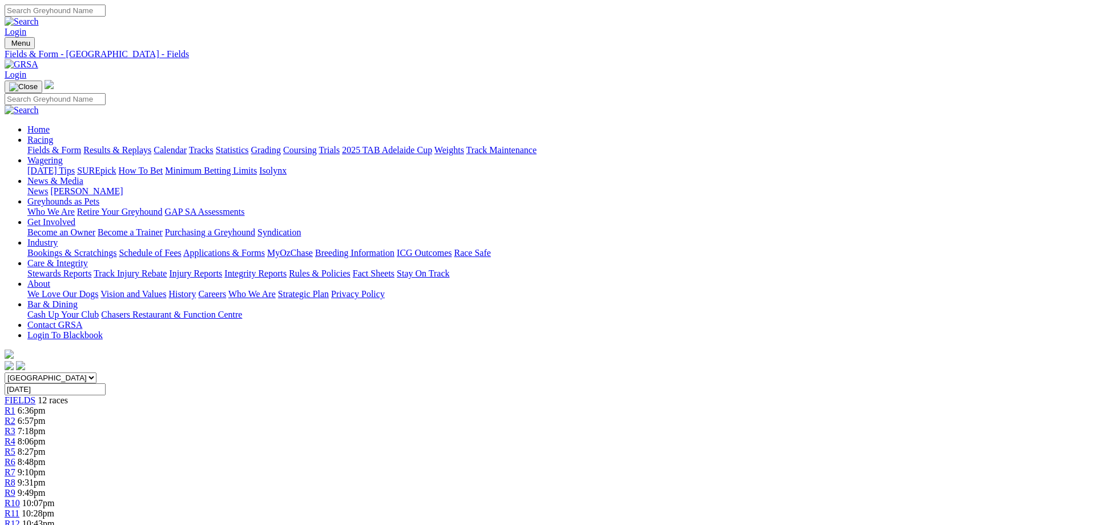
click at [558, 457] on div "R6 8:48pm" at bounding box center [548, 462] width 1087 height 10
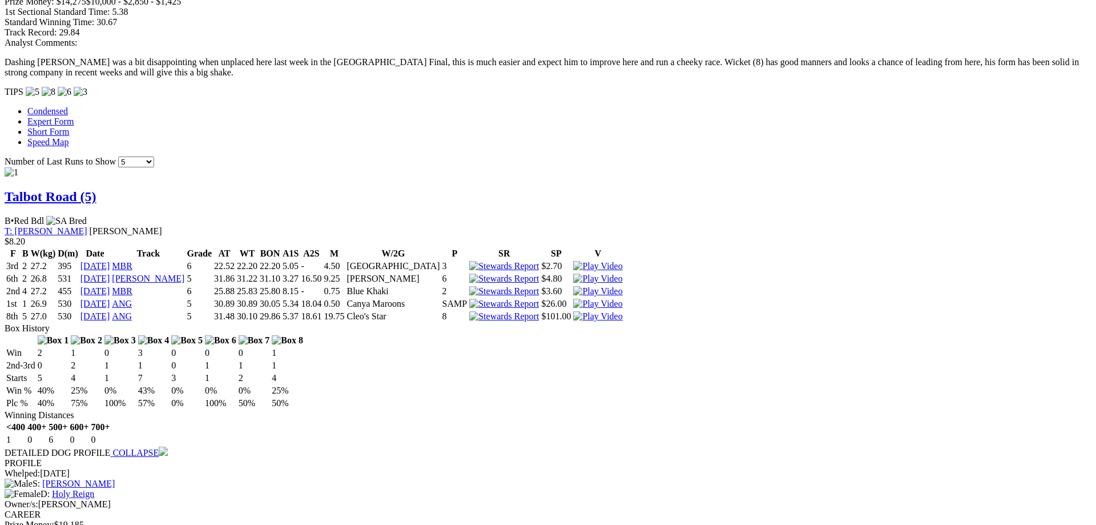
scroll to position [1048, 0]
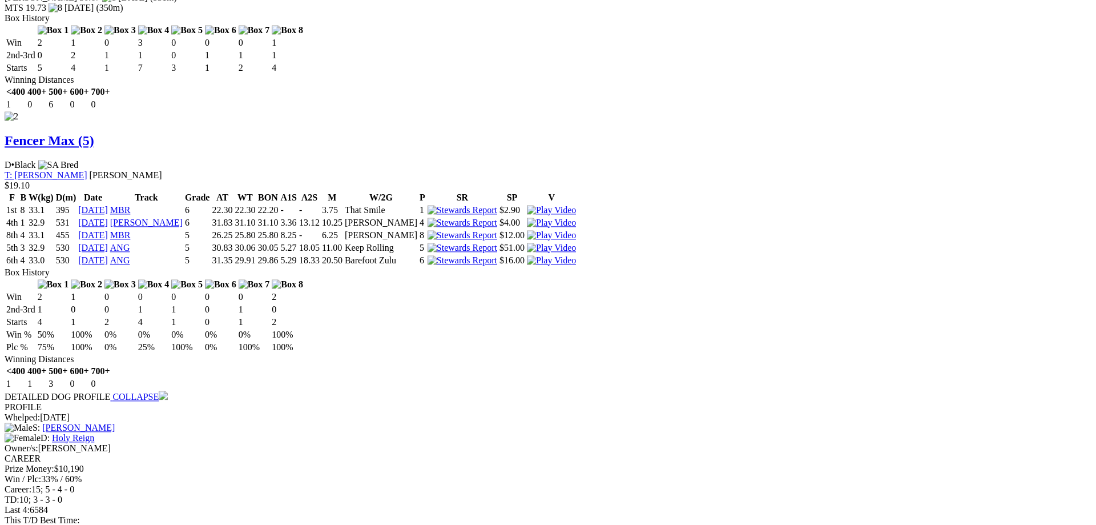
scroll to position [1643, 0]
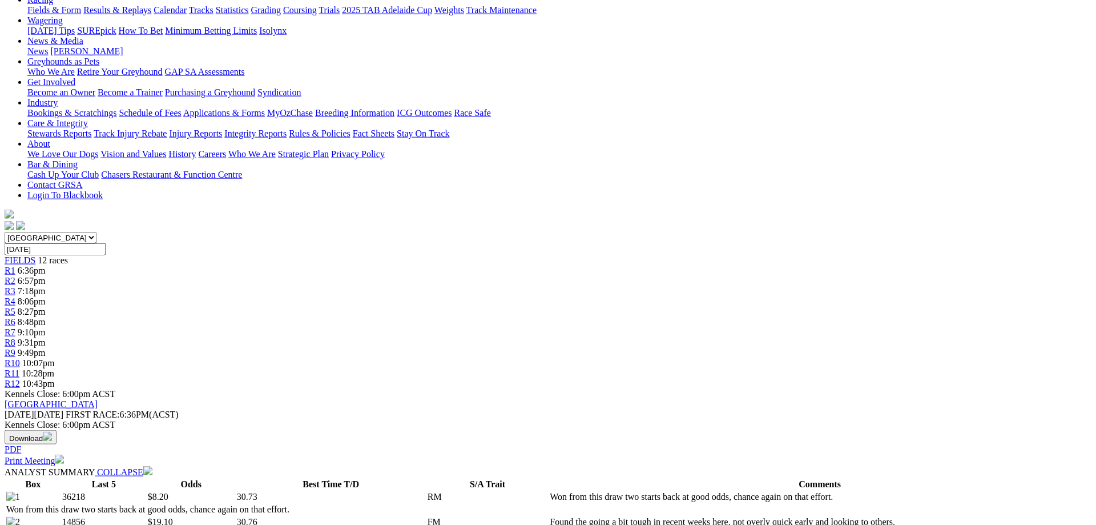
scroll to position [130, 0]
